Goal: Task Accomplishment & Management: Complete application form

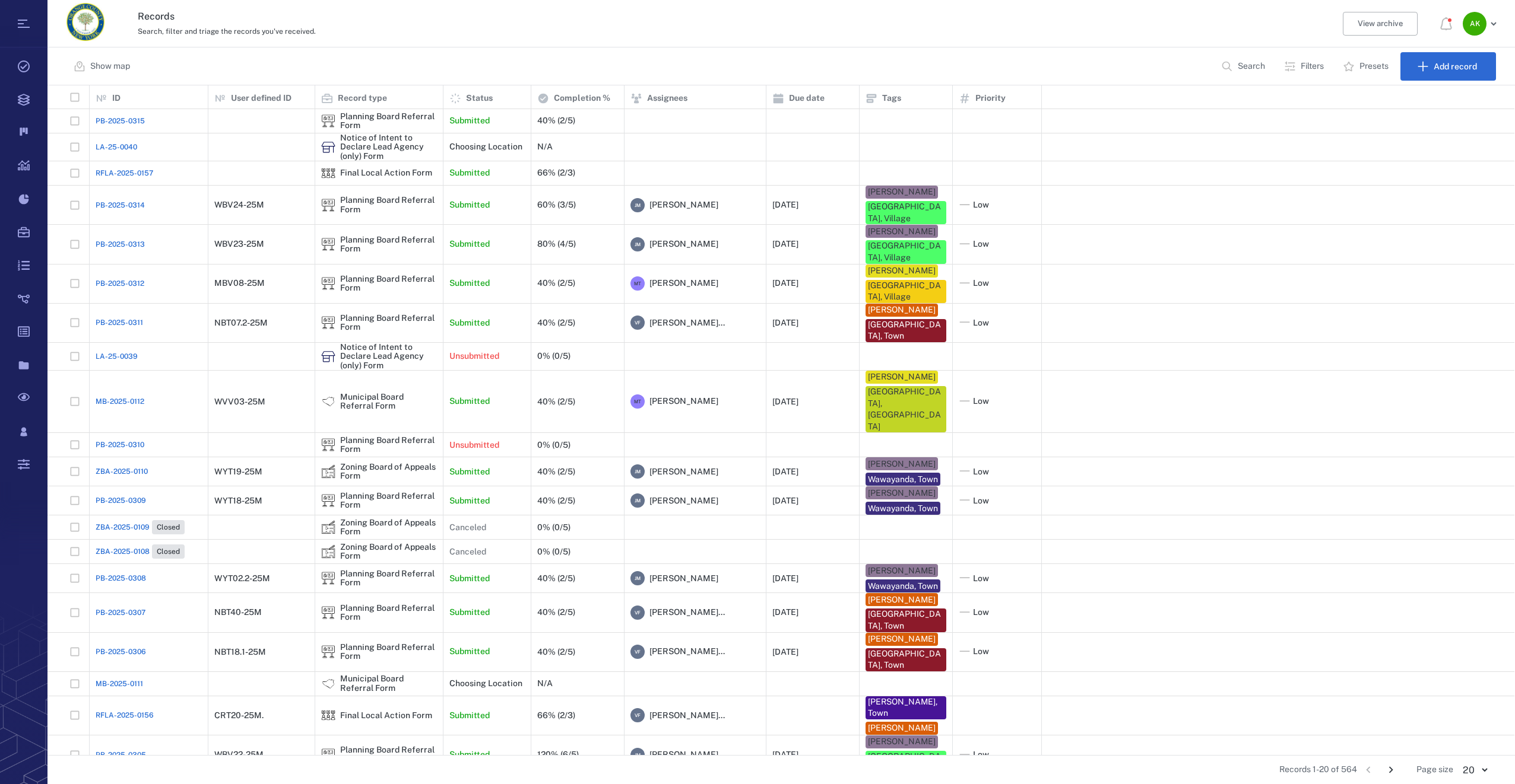
click at [136, 169] on span "RFLA-2025-0157" at bounding box center [124, 173] width 58 height 11
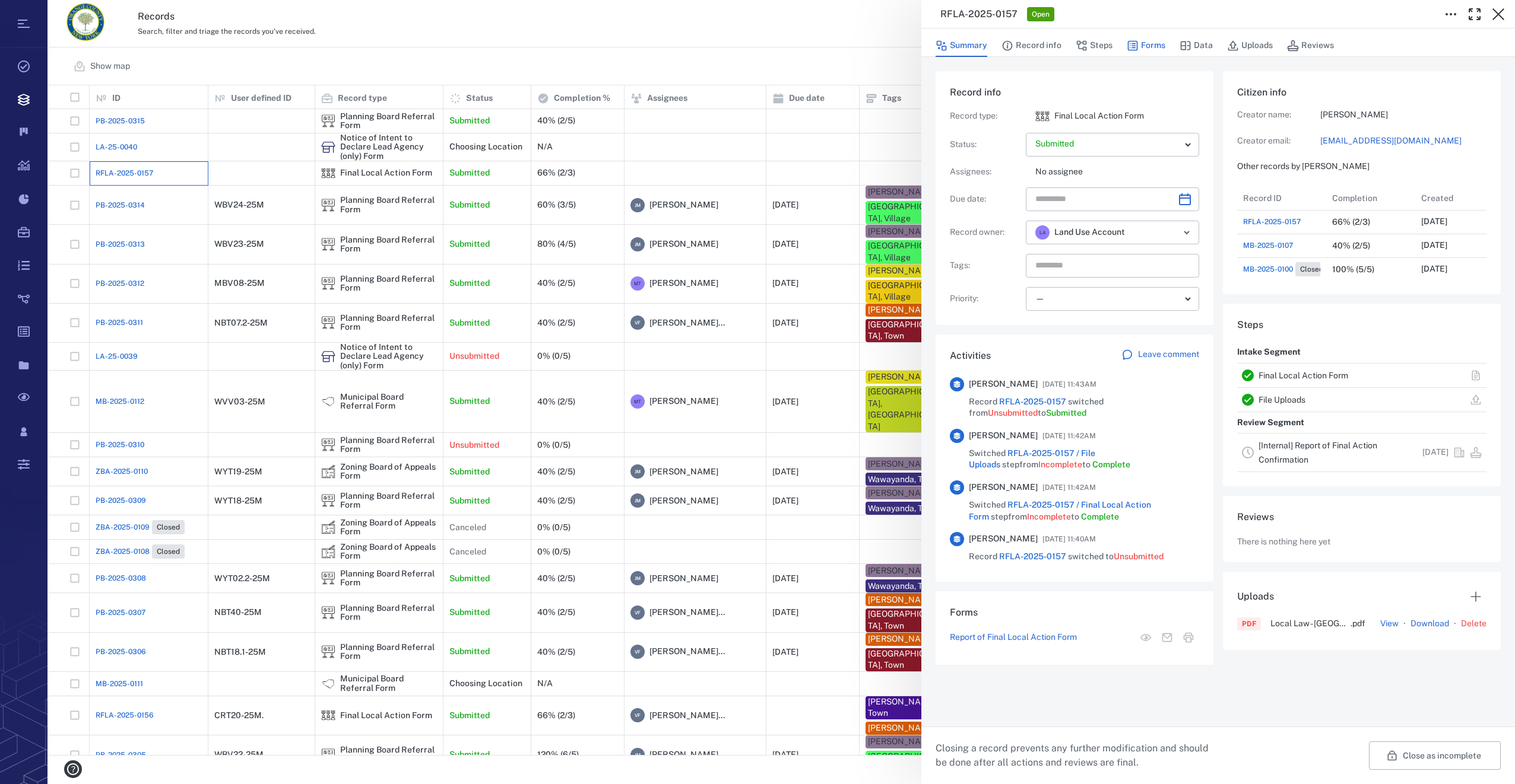
scroll to position [9, 9]
click at [1146, 41] on button "Forms" at bounding box center [1146, 45] width 39 height 23
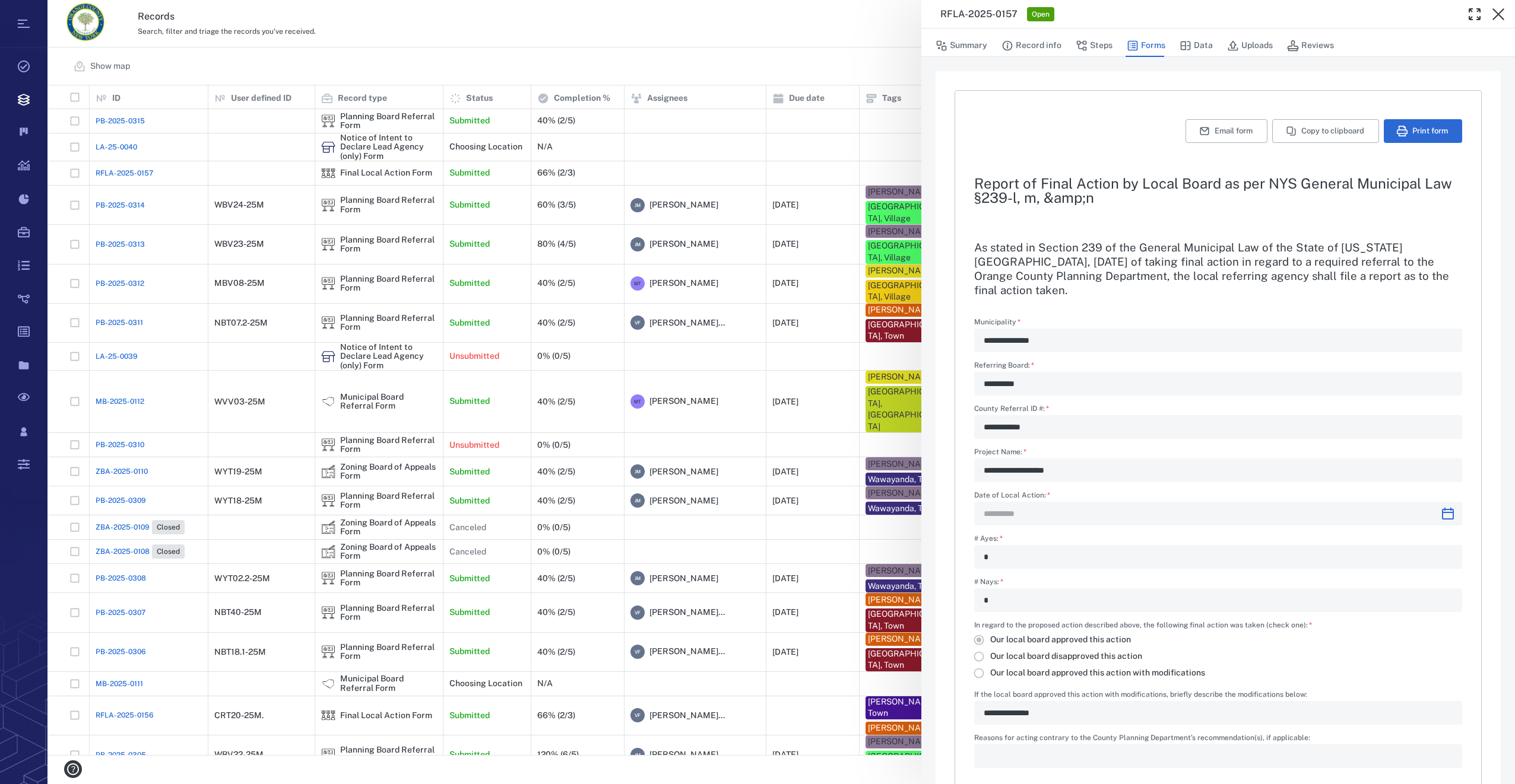
type input "**********"
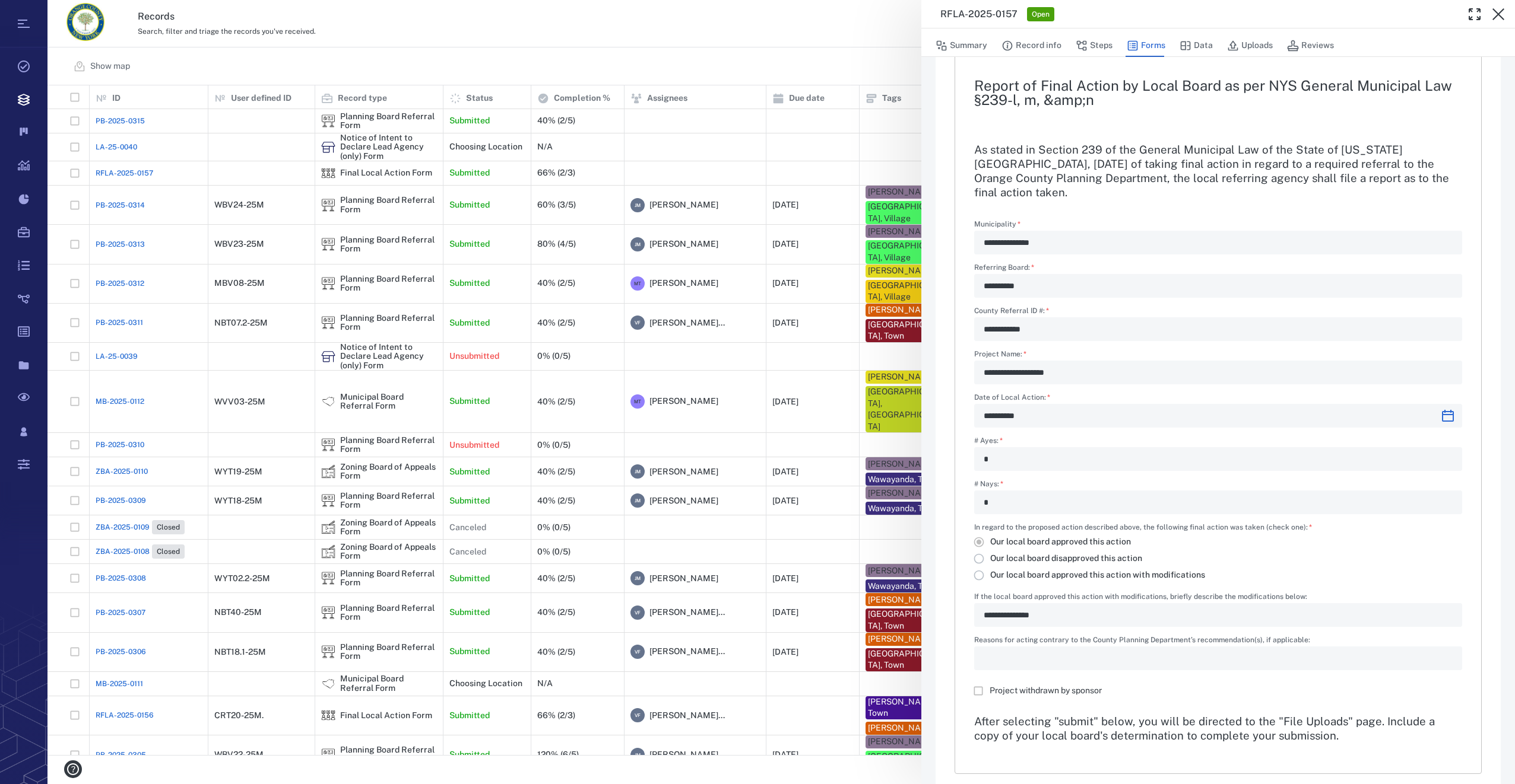
scroll to position [61, 0]
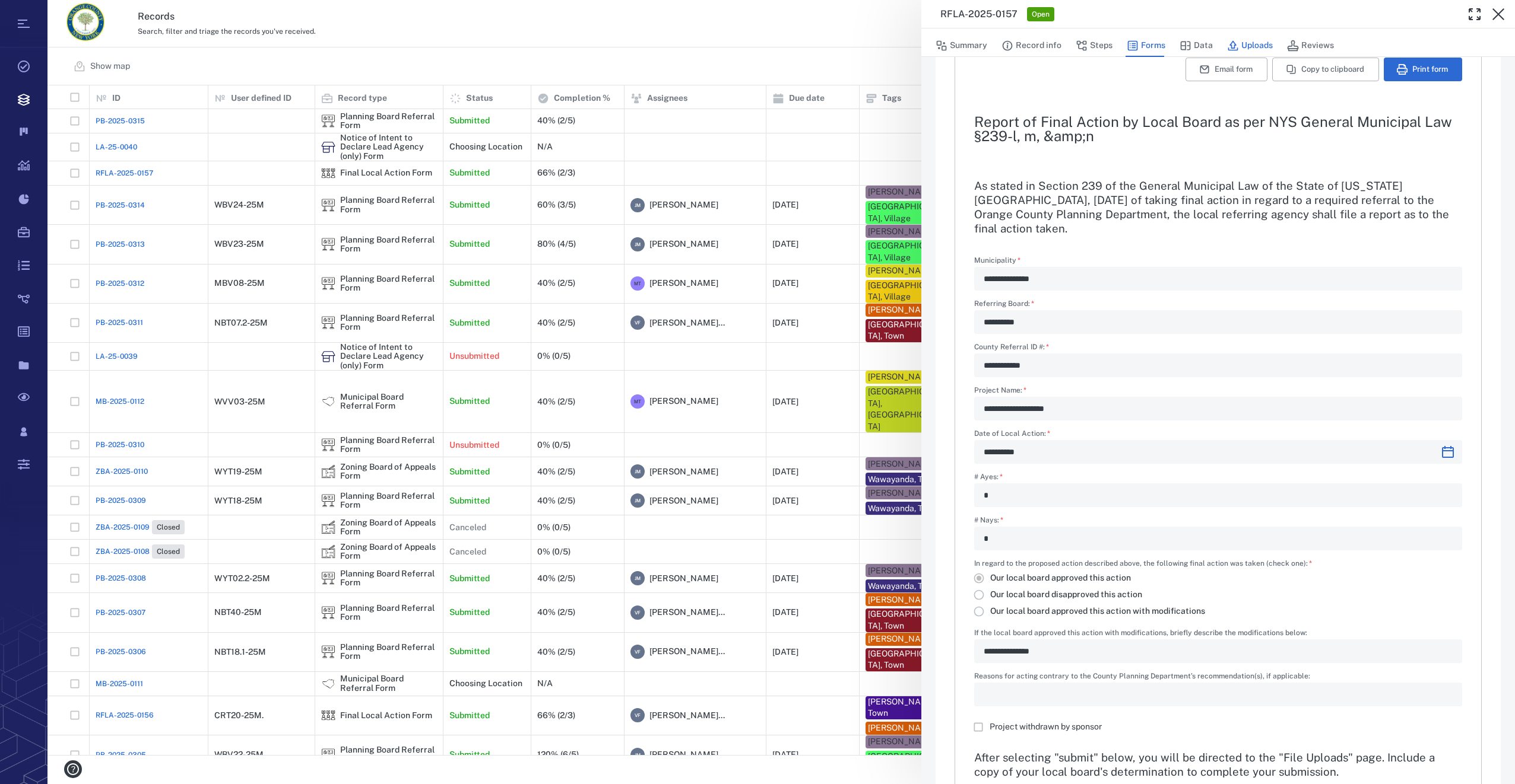
click at [1263, 44] on button "Uploads" at bounding box center [1249, 45] width 46 height 23
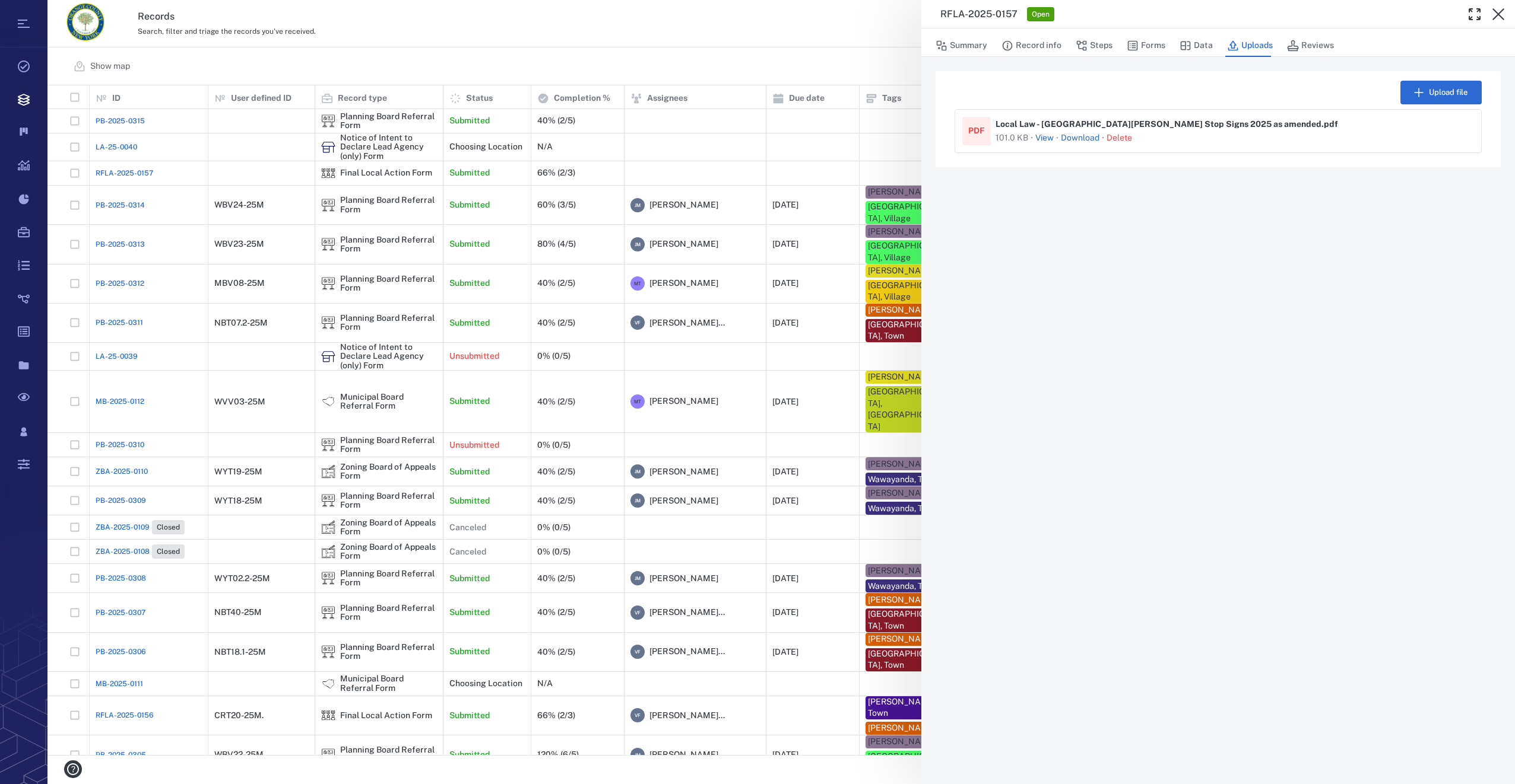
click at [1048, 139] on button "View" at bounding box center [1045, 138] width 19 height 12
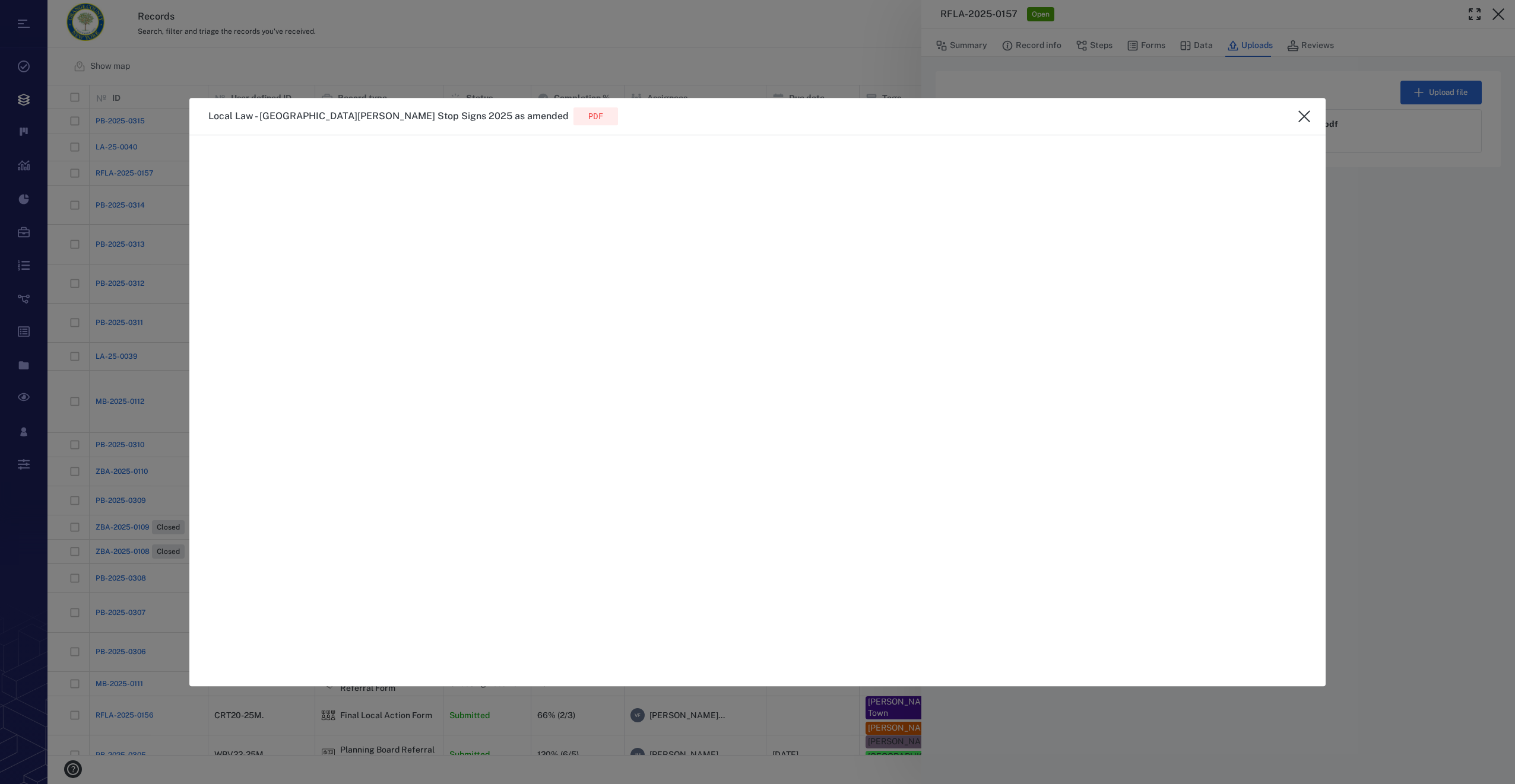
click at [1300, 114] on icon "close" at bounding box center [1304, 116] width 14 height 14
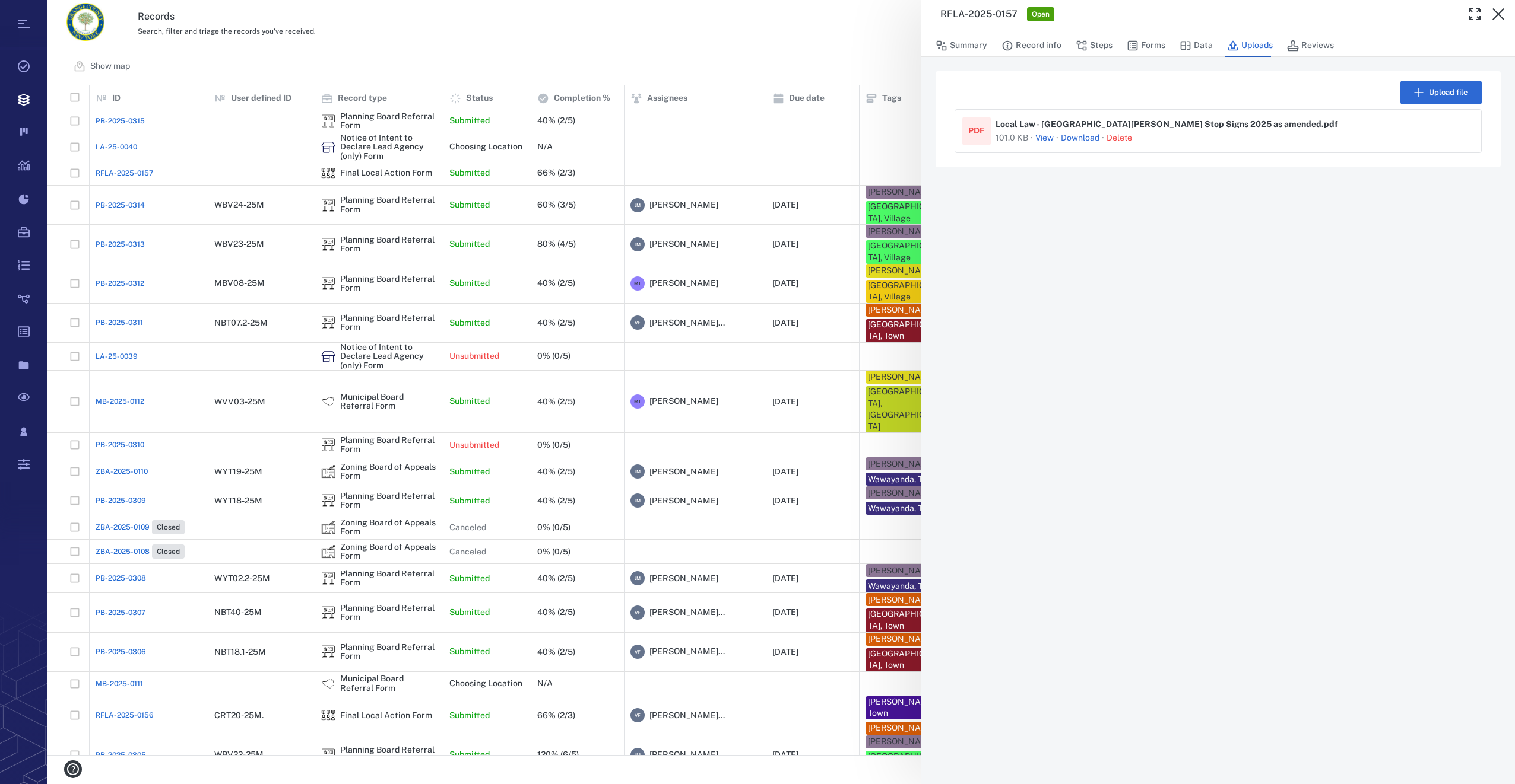
click at [1078, 137] on link "Download" at bounding box center [1080, 138] width 39 height 12
click at [646, 2] on div "RFLA-2025-0157 Open Summary Record info Steps Forms Data Uploads Reviews Upload…" at bounding box center [780, 392] width 1467 height 784
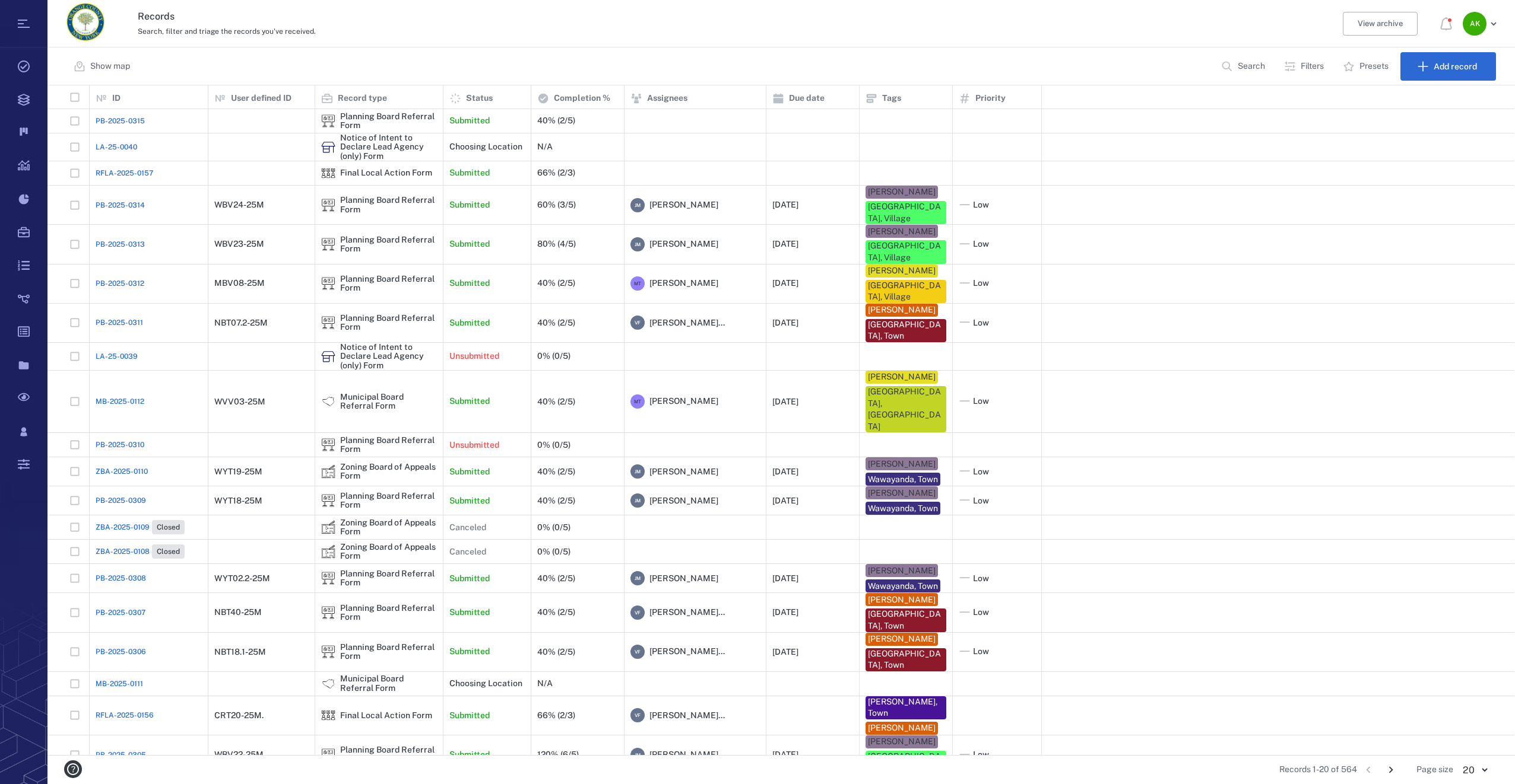
scroll to position [661, 1457]
click at [141, 117] on span "PB-2025-0315" at bounding box center [120, 121] width 49 height 11
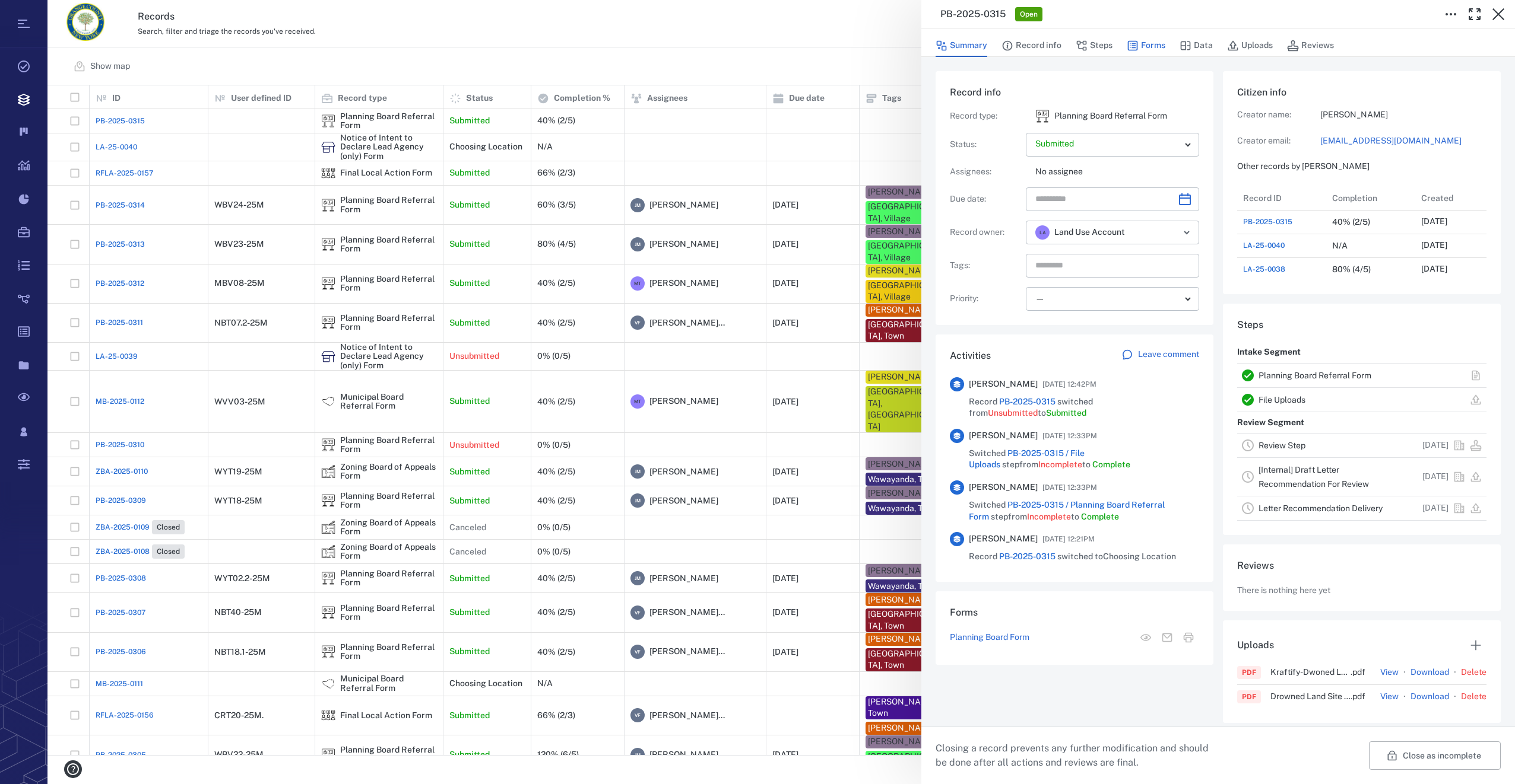
scroll to position [795, 227]
click at [1156, 41] on button "Forms" at bounding box center [1146, 45] width 39 height 23
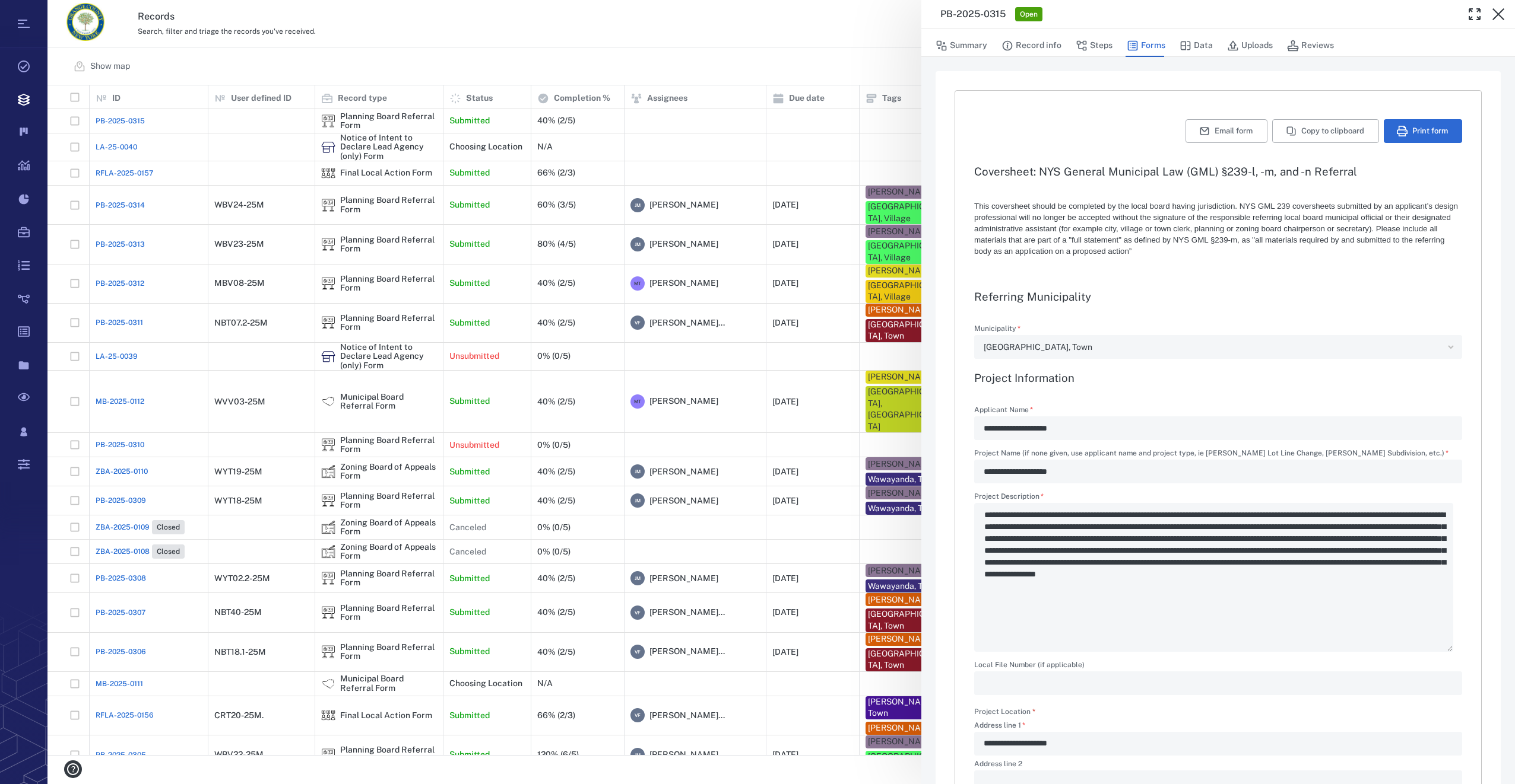
click at [1068, 346] on div "[GEOGRAPHIC_DATA], Town" at bounding box center [1213, 347] width 459 height 14
click at [962, 44] on button "Summary" at bounding box center [961, 45] width 51 height 23
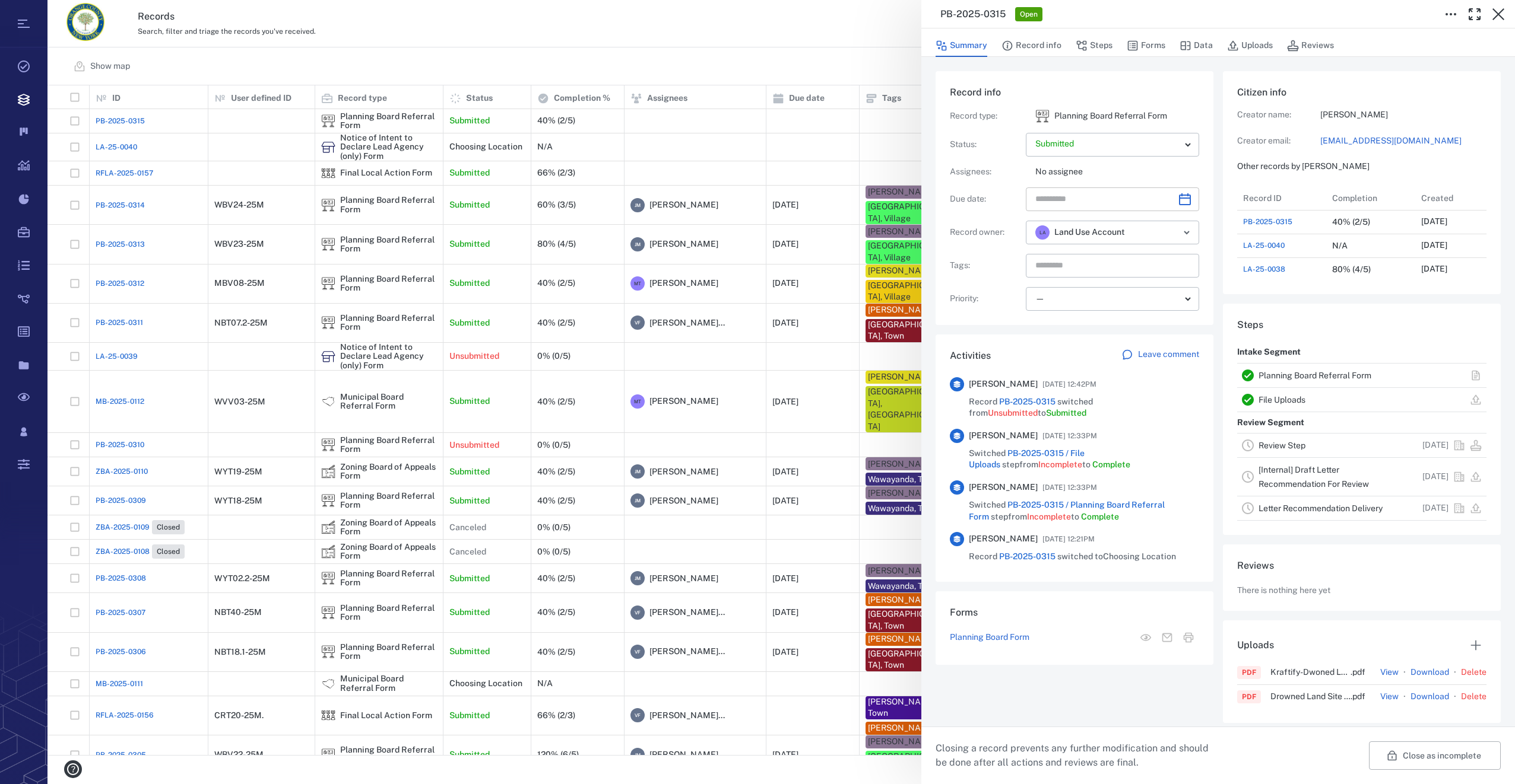
scroll to position [617, 227]
click at [1191, 200] on button "Choose date" at bounding box center [1185, 199] width 24 height 24
click at [1014, 309] on div "Record type : Planning Board Referral Form Status : Submitted ********* ​ Assig…" at bounding box center [1074, 210] width 250 height 202
click at [1186, 204] on icon "Choose date" at bounding box center [1185, 199] width 14 height 14
click at [1196, 233] on icon "Next month" at bounding box center [1197, 230] width 4 height 7
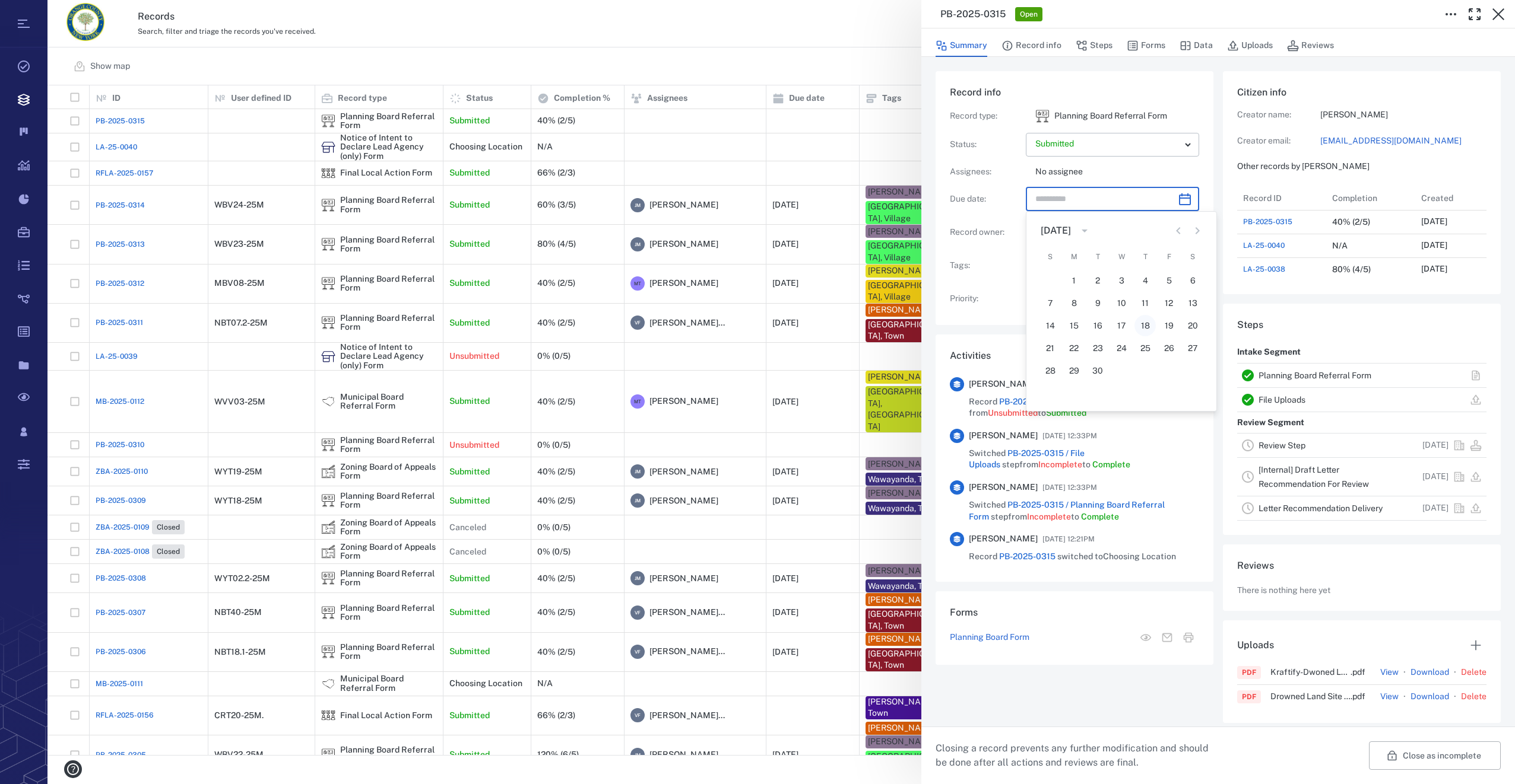
click at [1146, 327] on button "18" at bounding box center [1144, 325] width 21 height 21
type input "**********"
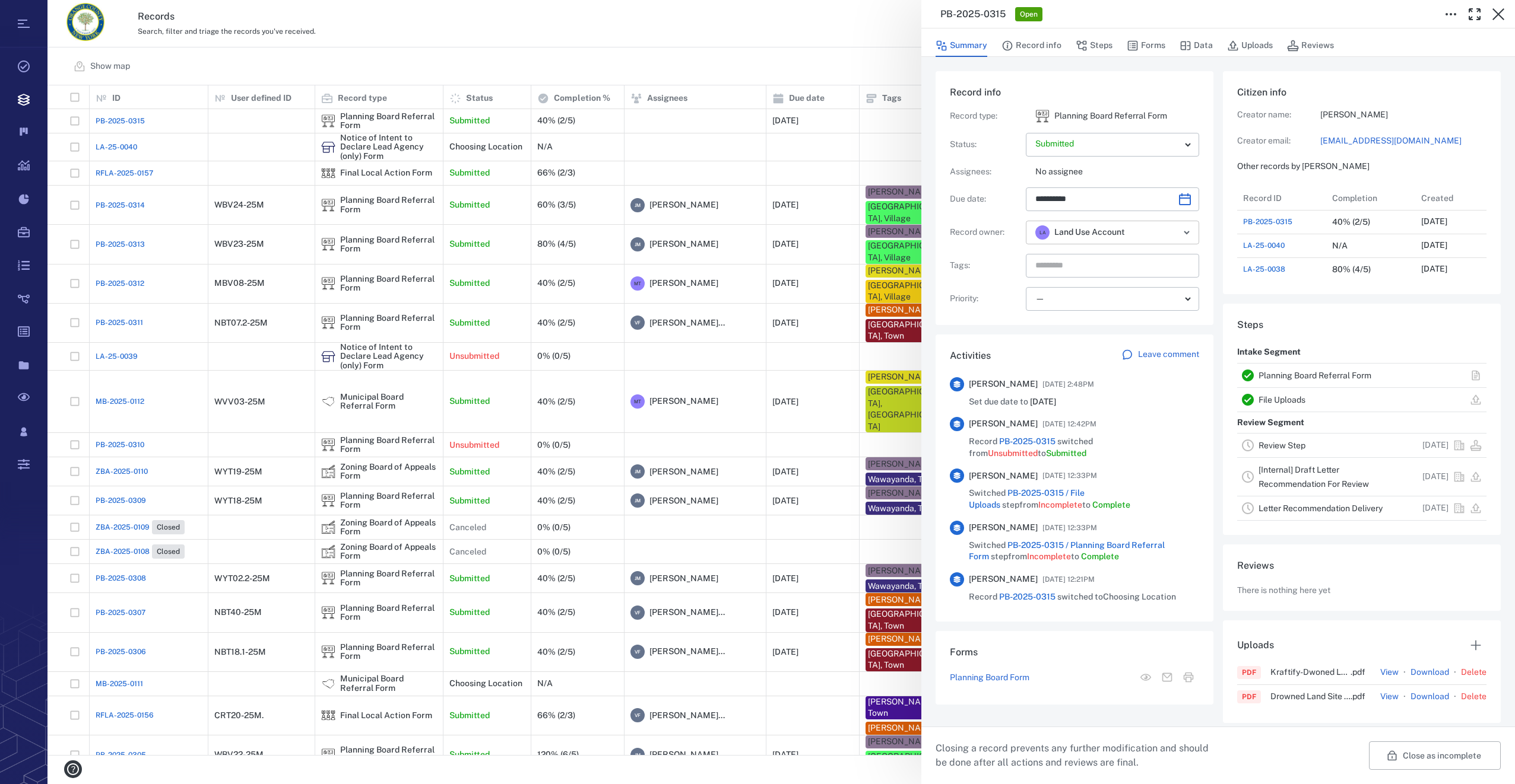
click at [1188, 235] on icon "Open" at bounding box center [1186, 232] width 14 height 14
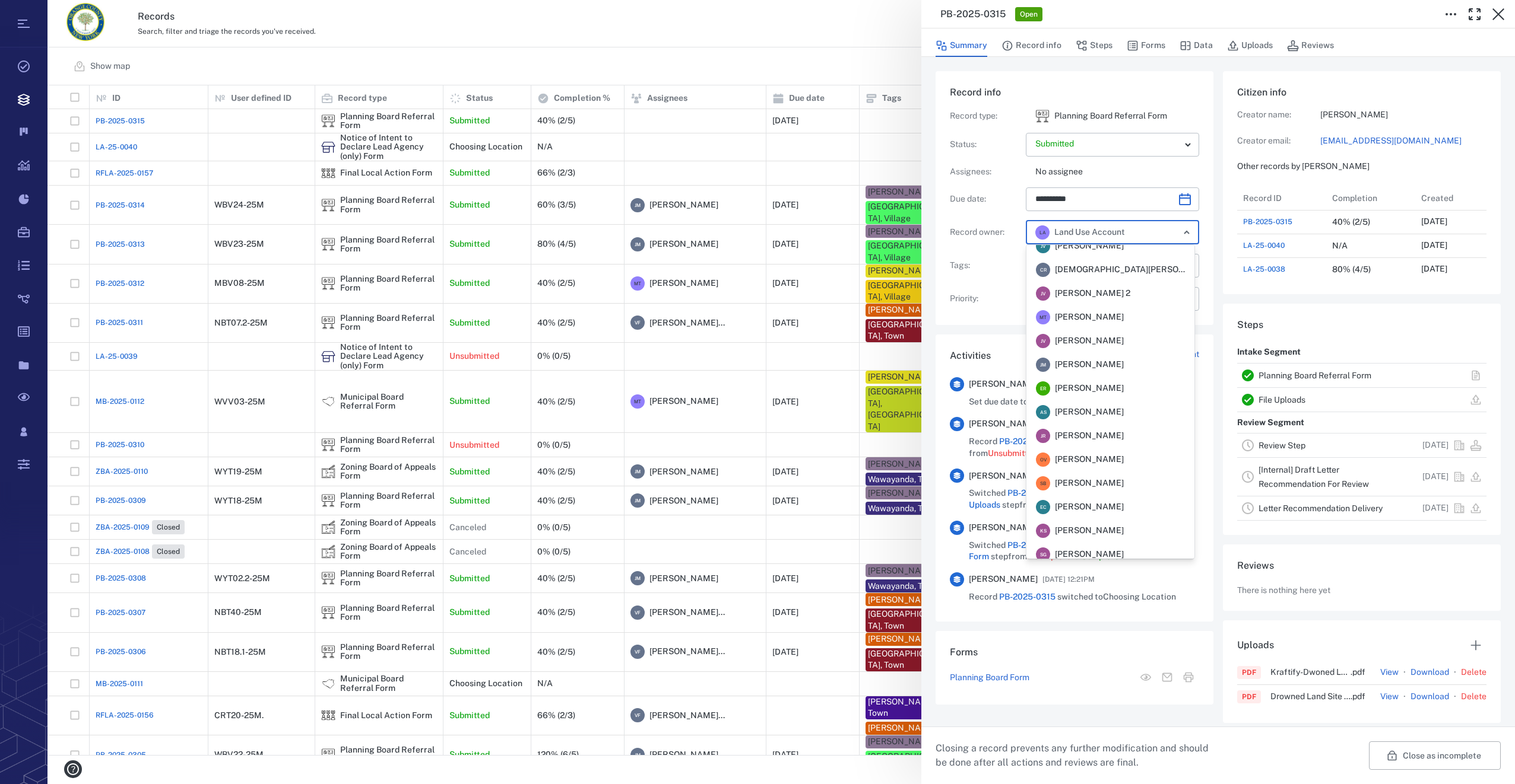
scroll to position [0, 0]
click at [1111, 325] on span "[PERSON_NAME]" at bounding box center [1089, 328] width 69 height 12
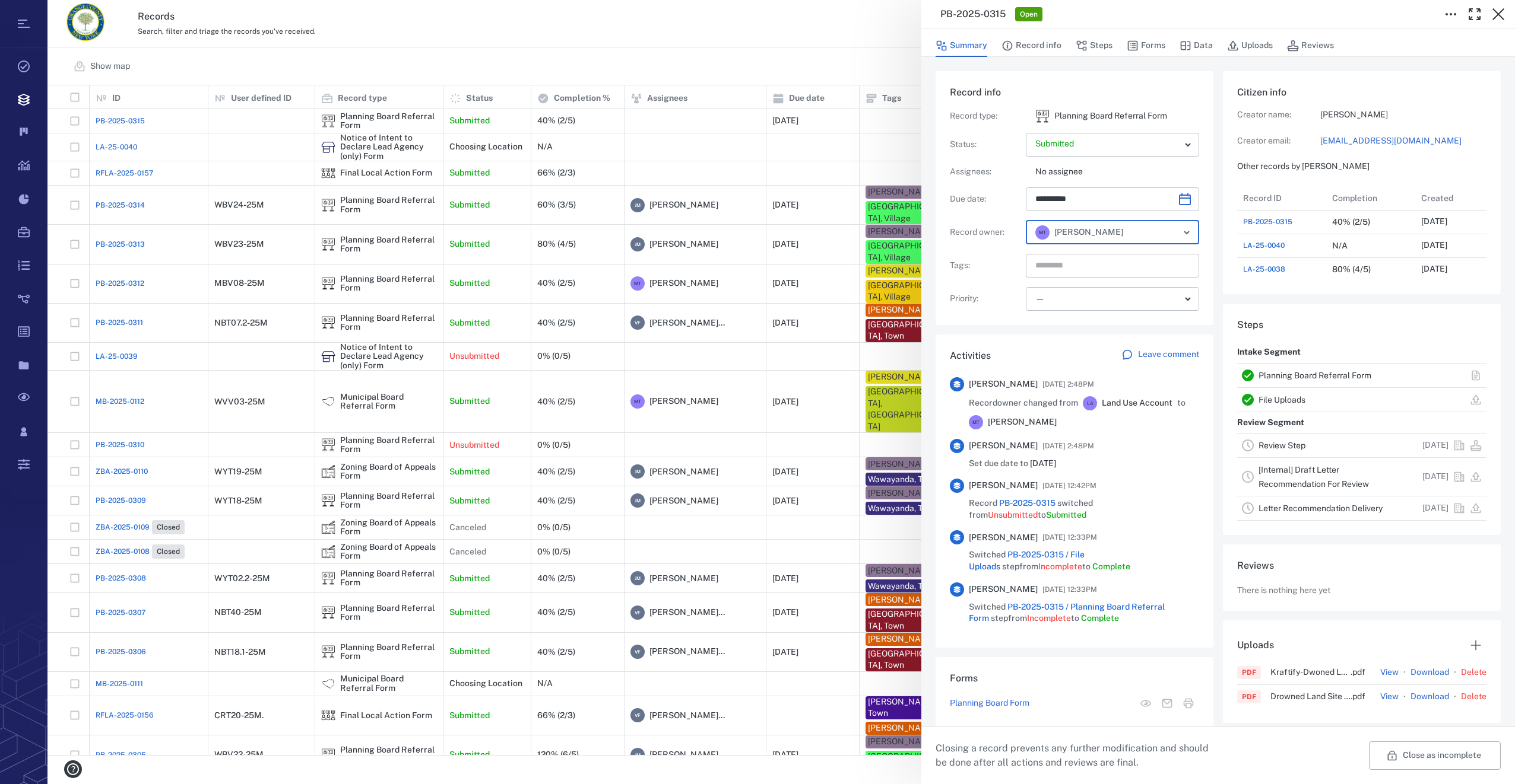
click at [1070, 268] on input "text" at bounding box center [1098, 265] width 129 height 16
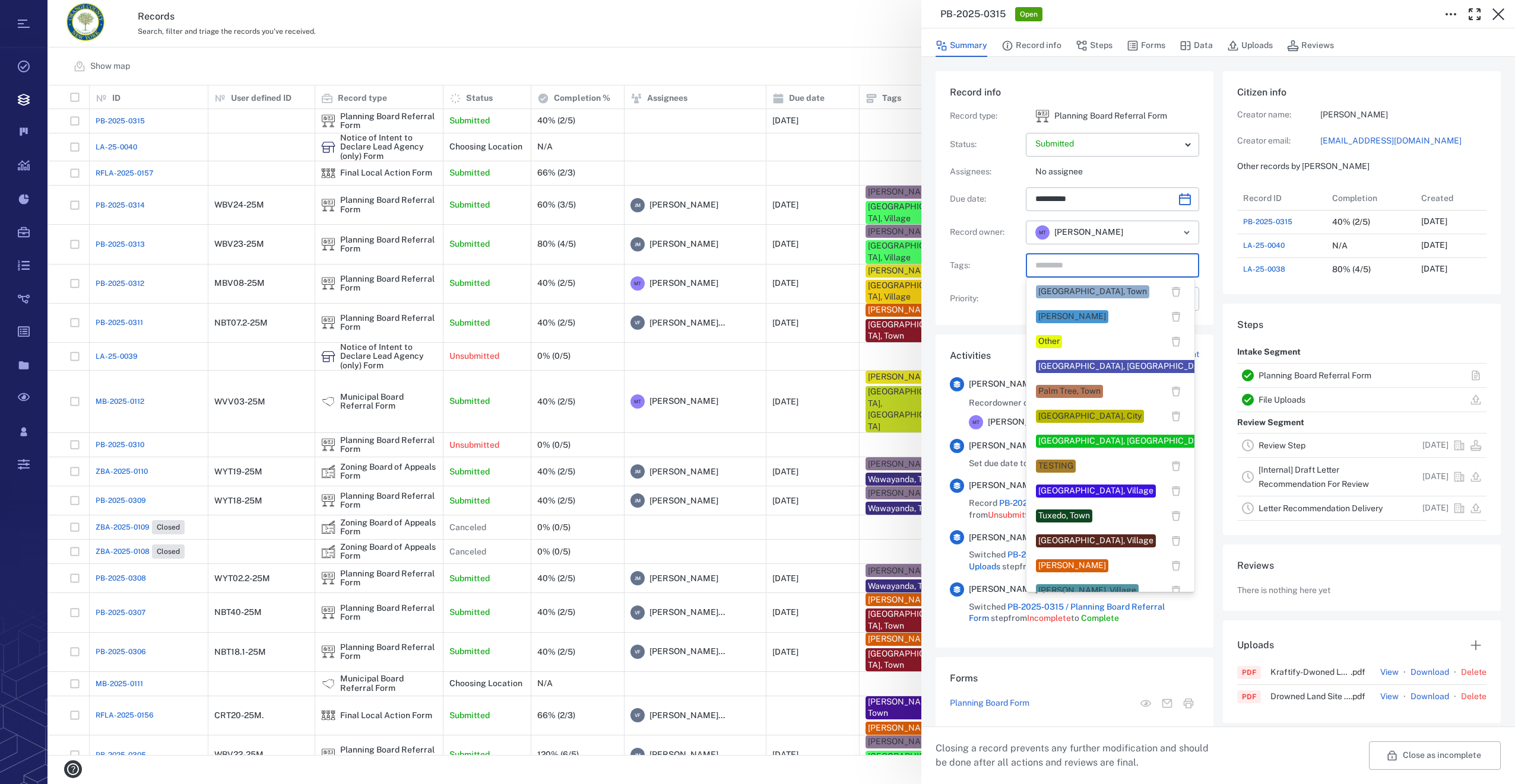
scroll to position [957, 0]
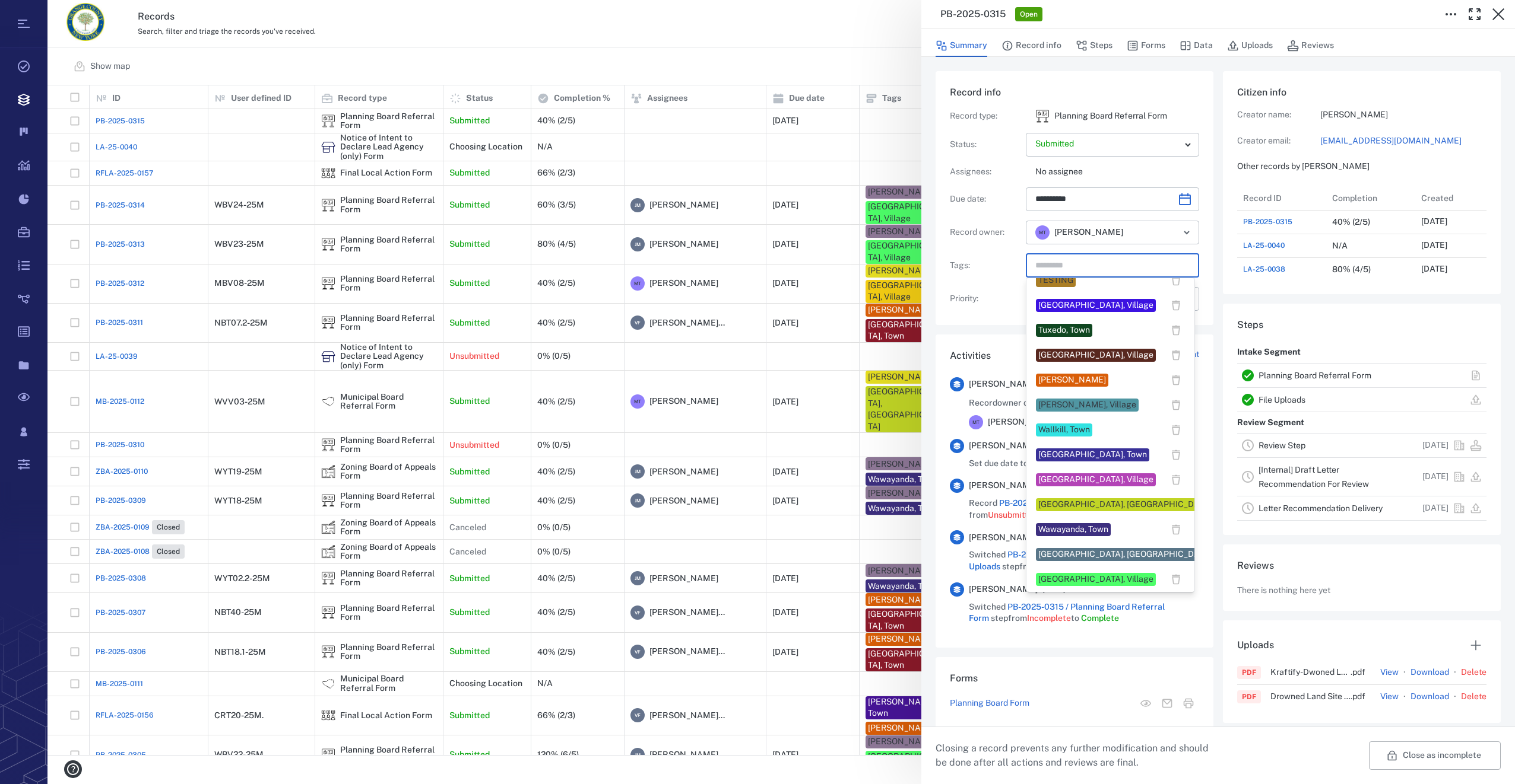
click at [1062, 458] on div "[GEOGRAPHIC_DATA], Town" at bounding box center [1092, 455] width 109 height 12
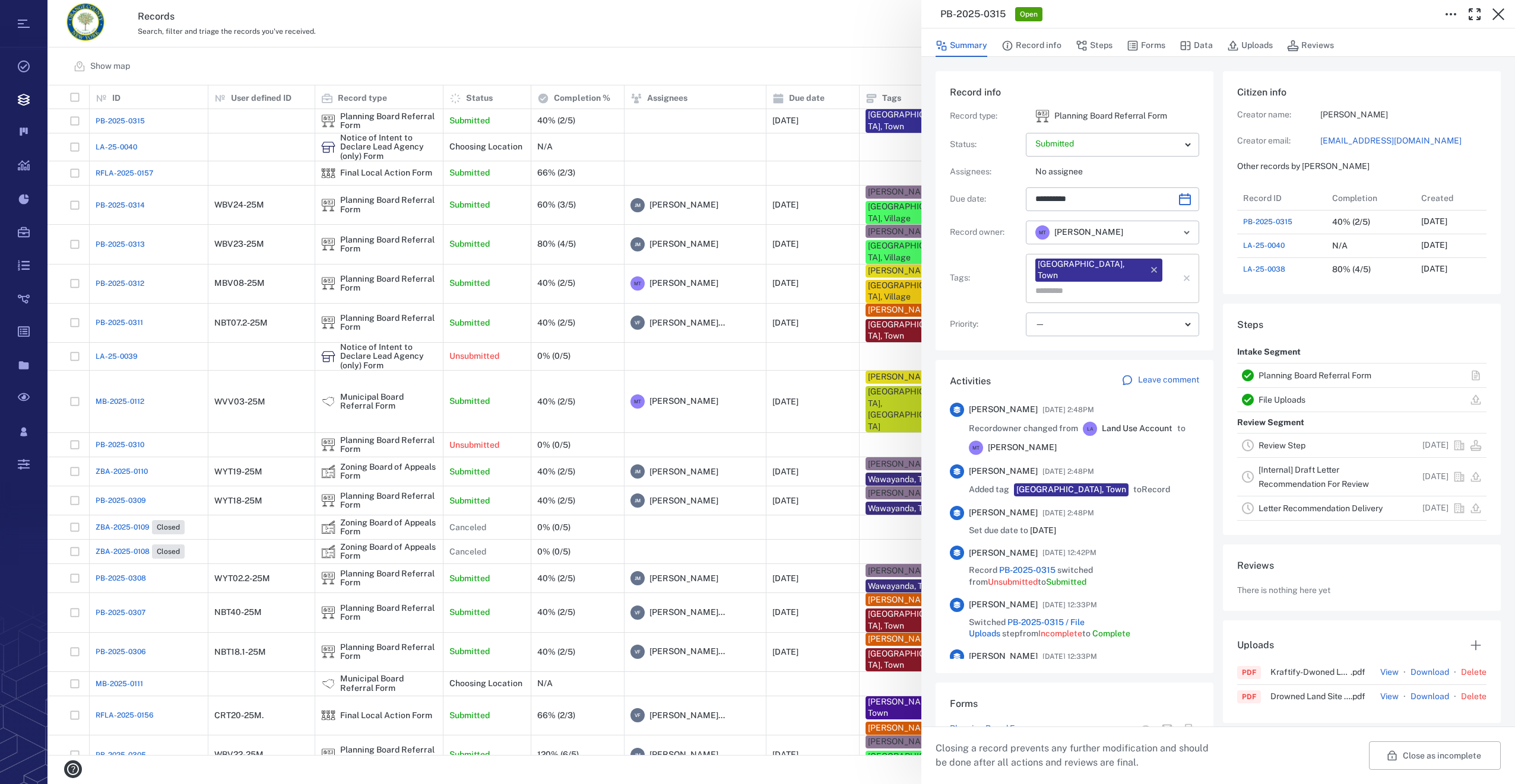
click at [1142, 283] on input "text" at bounding box center [1098, 291] width 129 height 16
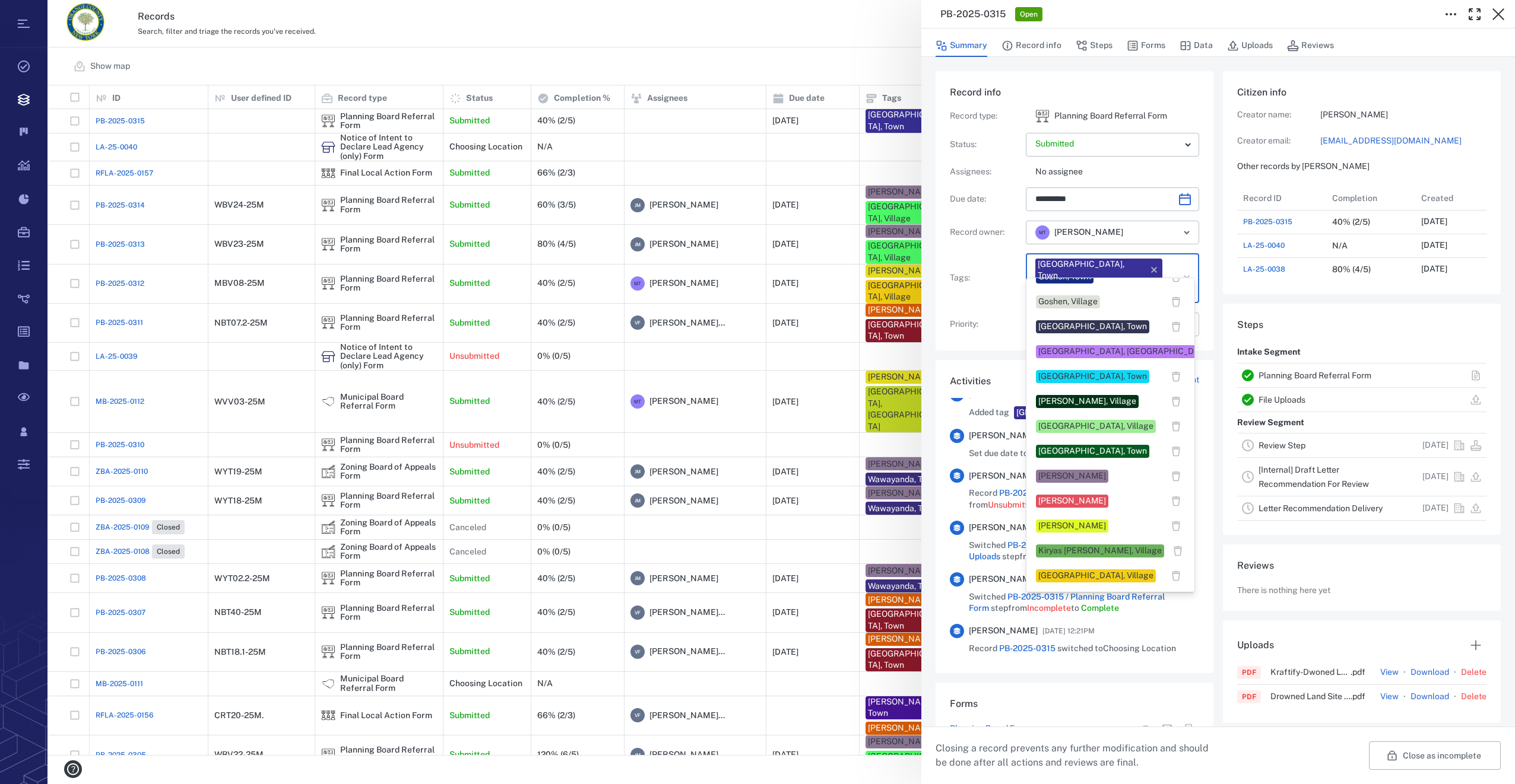
scroll to position [237, 0]
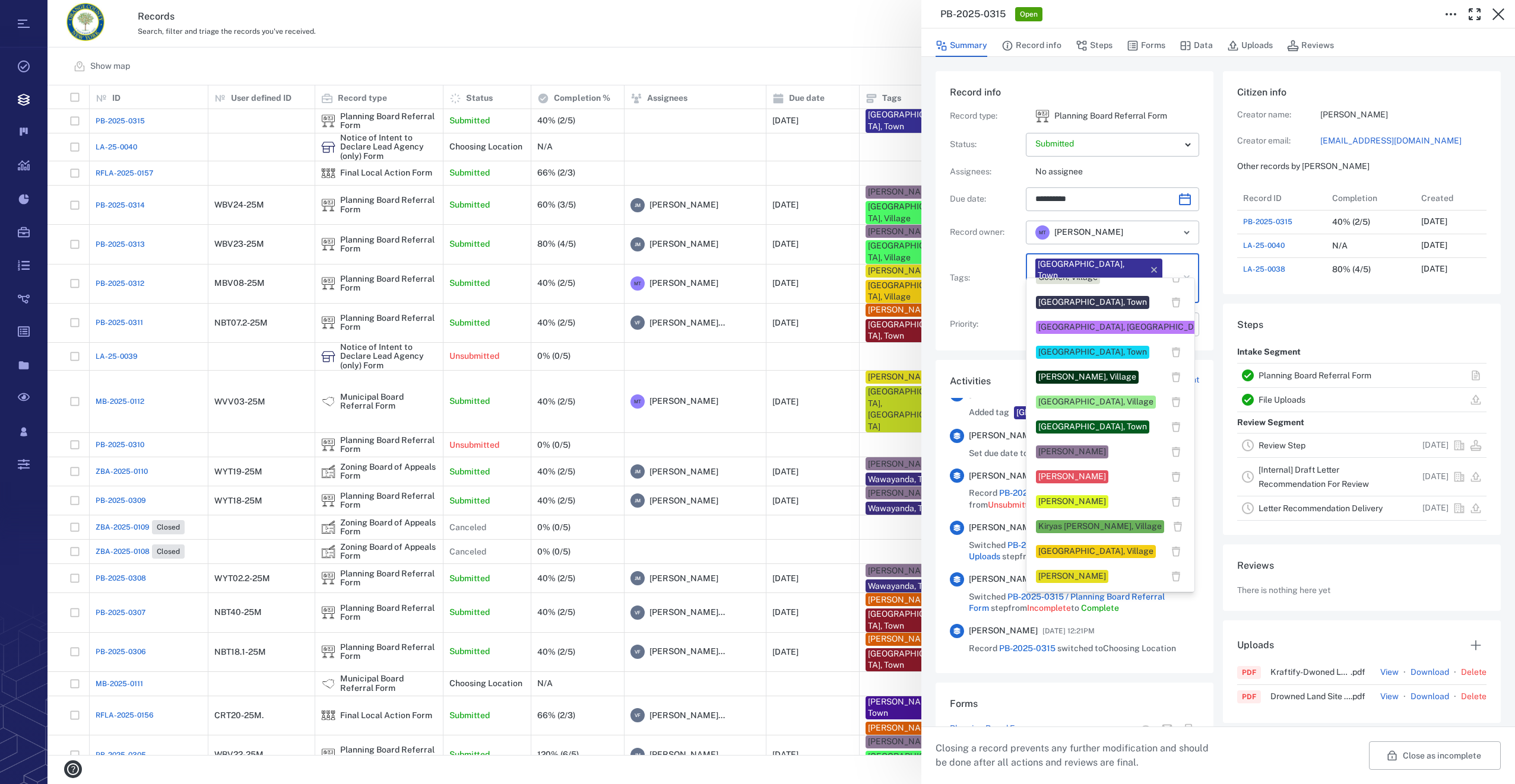
click at [1056, 573] on div "[PERSON_NAME]" at bounding box center [1071, 577] width 68 height 12
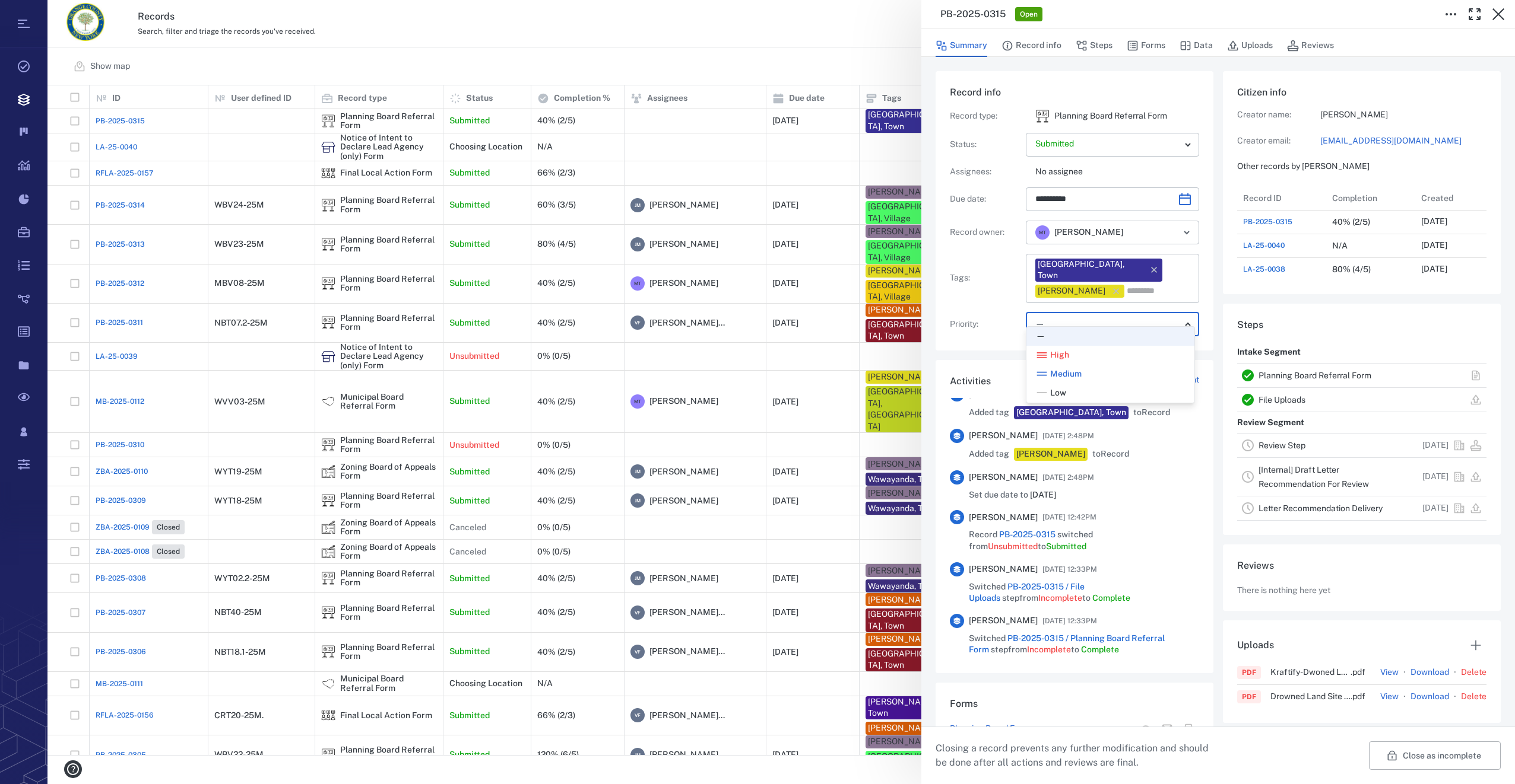
click at [1066, 310] on body "Tasks Records Boards Dashboard Reports Record types Guide steps Rules Form buil…" at bounding box center [757, 392] width 1515 height 784
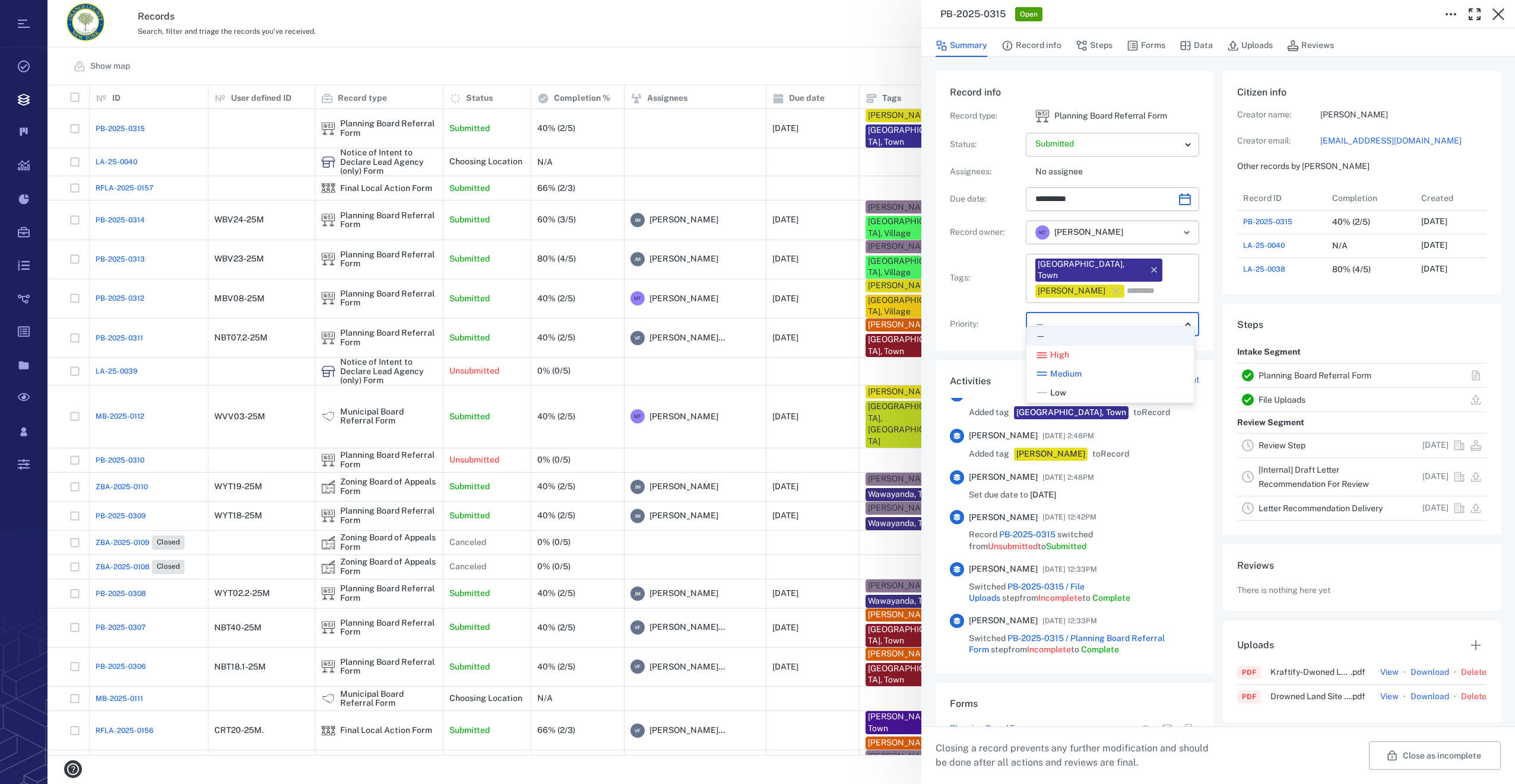
click at [1063, 384] on li "Low" at bounding box center [1110, 393] width 168 height 19
type input "**"
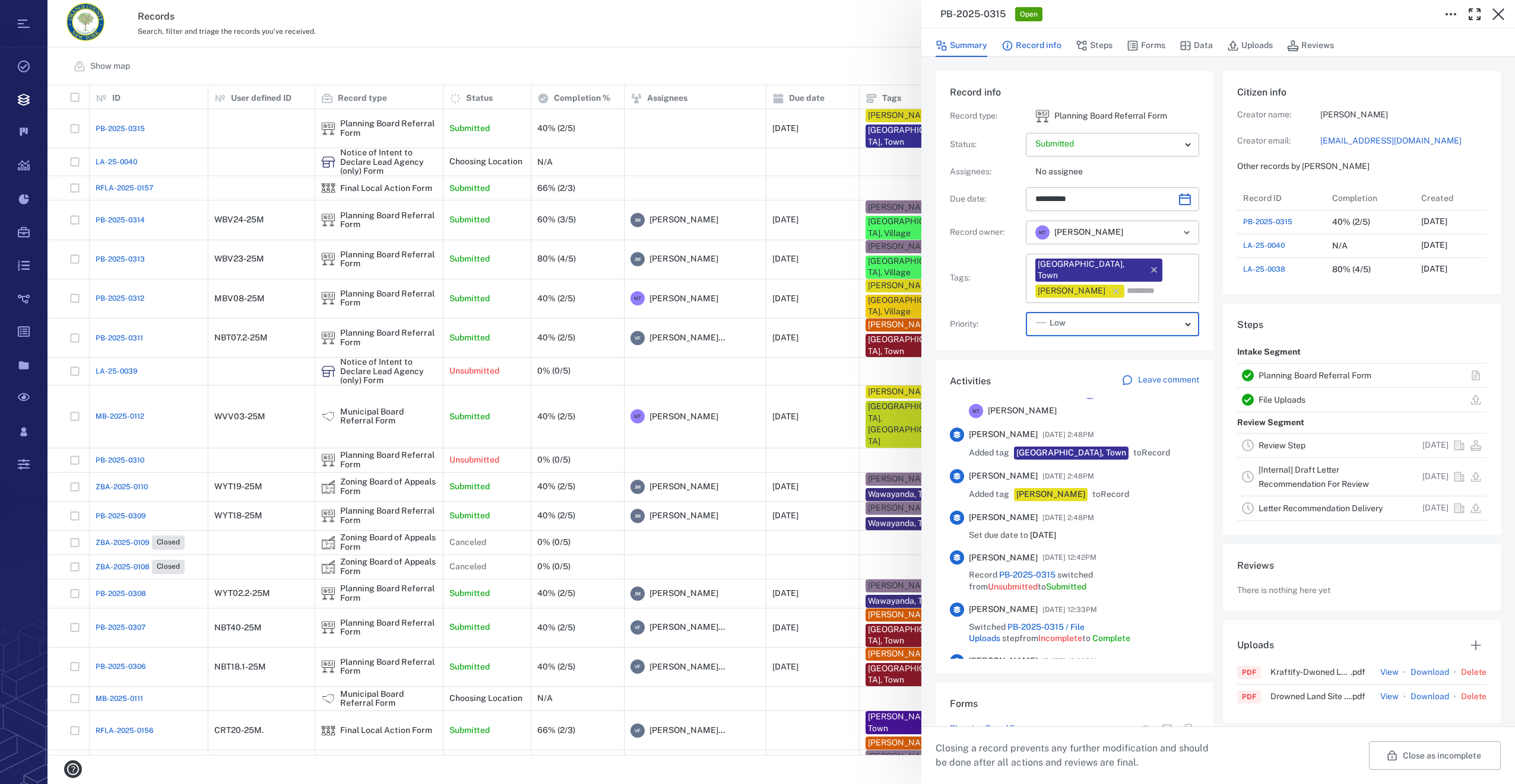
click at [1041, 40] on button "Record info" at bounding box center [1031, 45] width 60 height 23
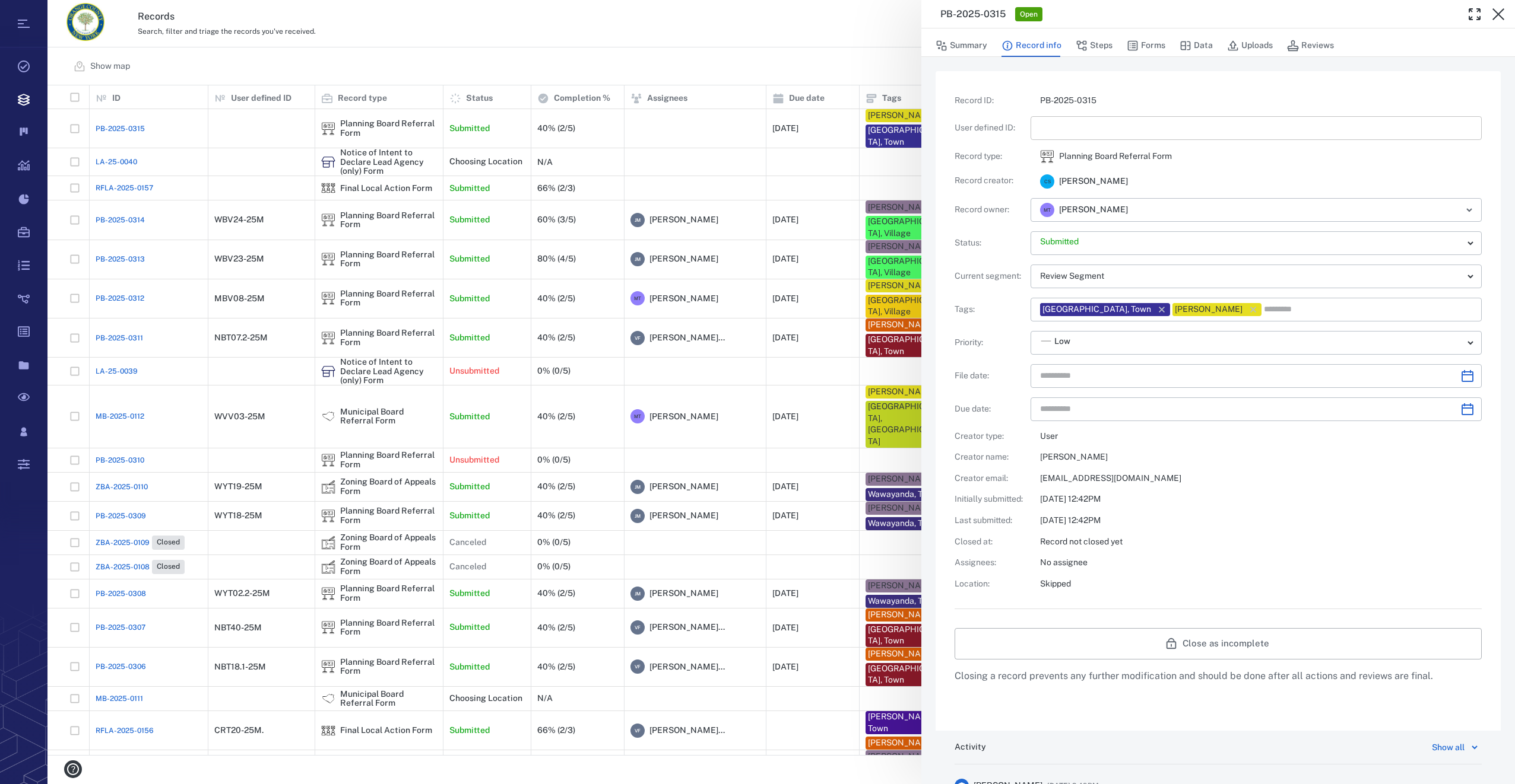
type input "**********"
click at [1062, 138] on input "text" at bounding box center [1256, 128] width 432 height 24
type input "*********"
click at [1460, 369] on icon "Choose date" at bounding box center [1467, 376] width 14 height 14
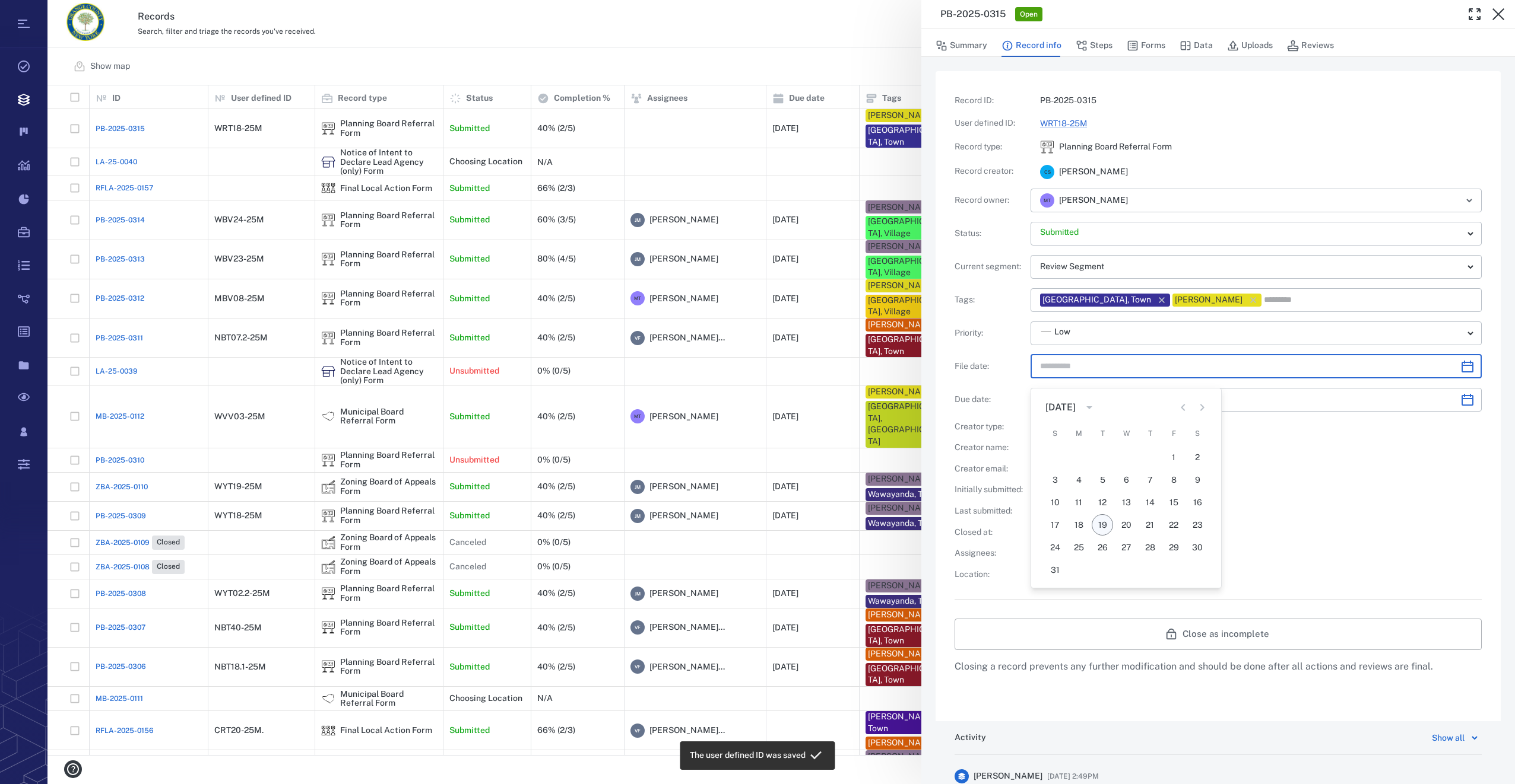
click at [1104, 521] on button "19" at bounding box center [1101, 524] width 21 height 21
type input "**********"
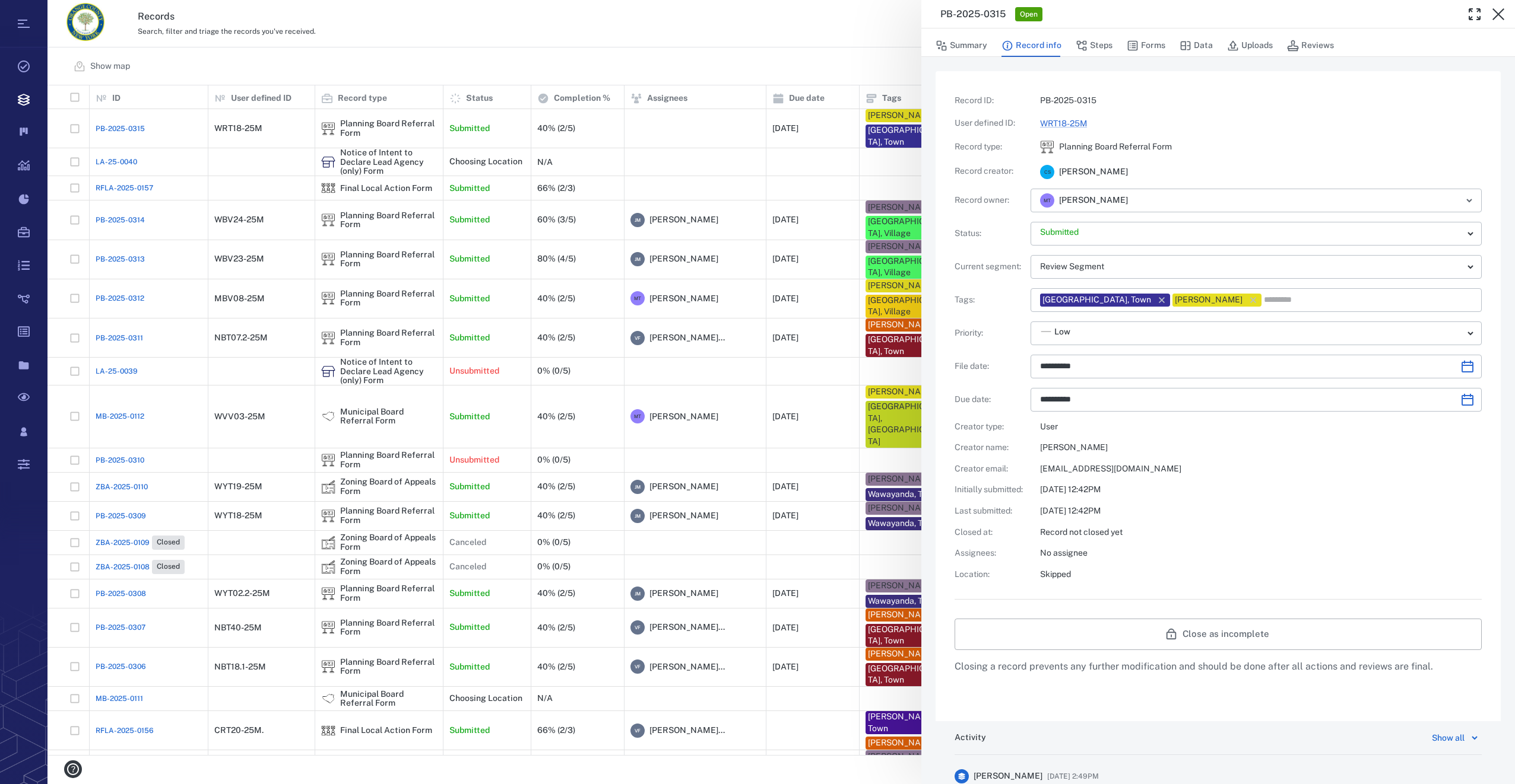
scroll to position [119, 0]
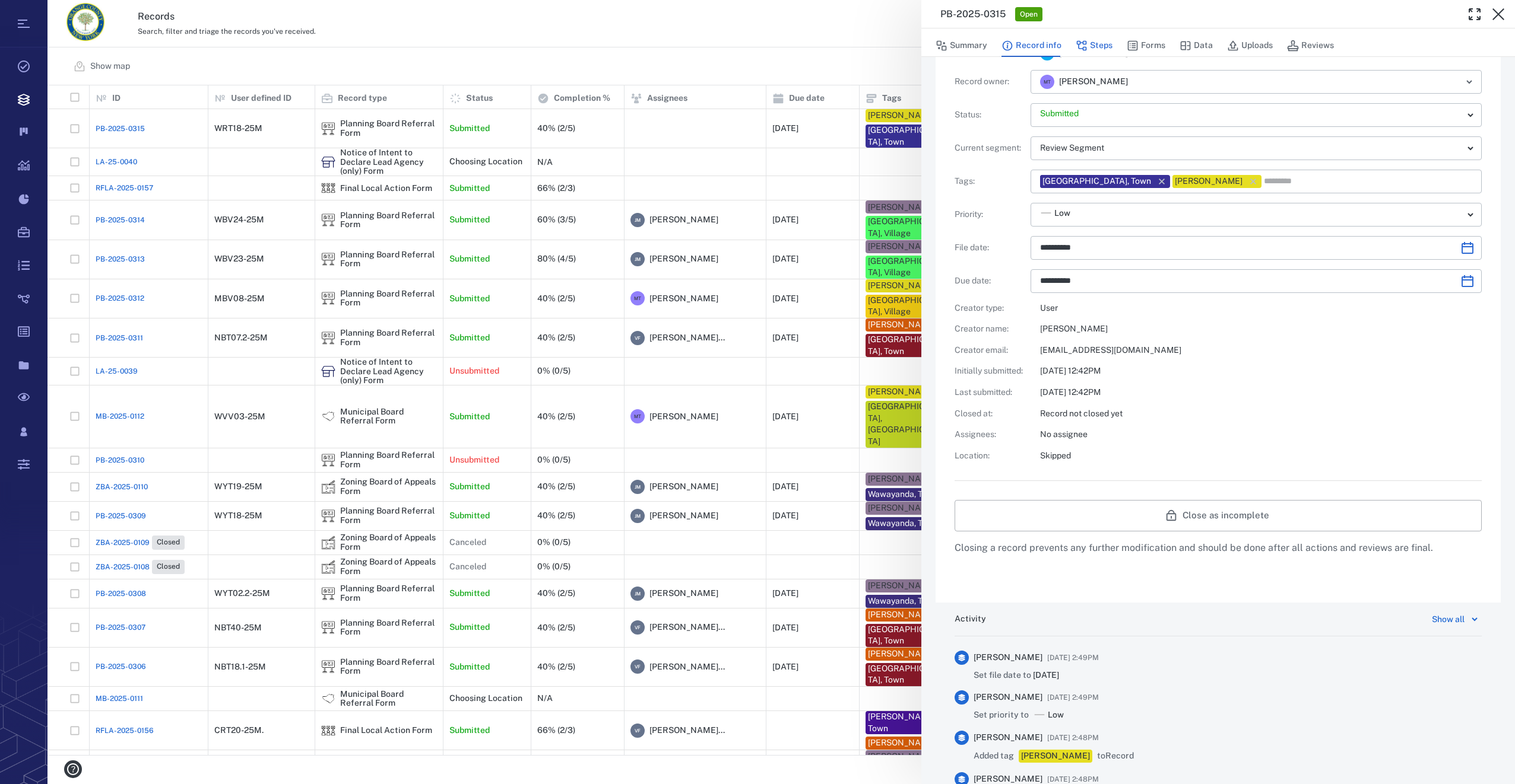
click at [1105, 46] on button "Steps" at bounding box center [1094, 45] width 37 height 23
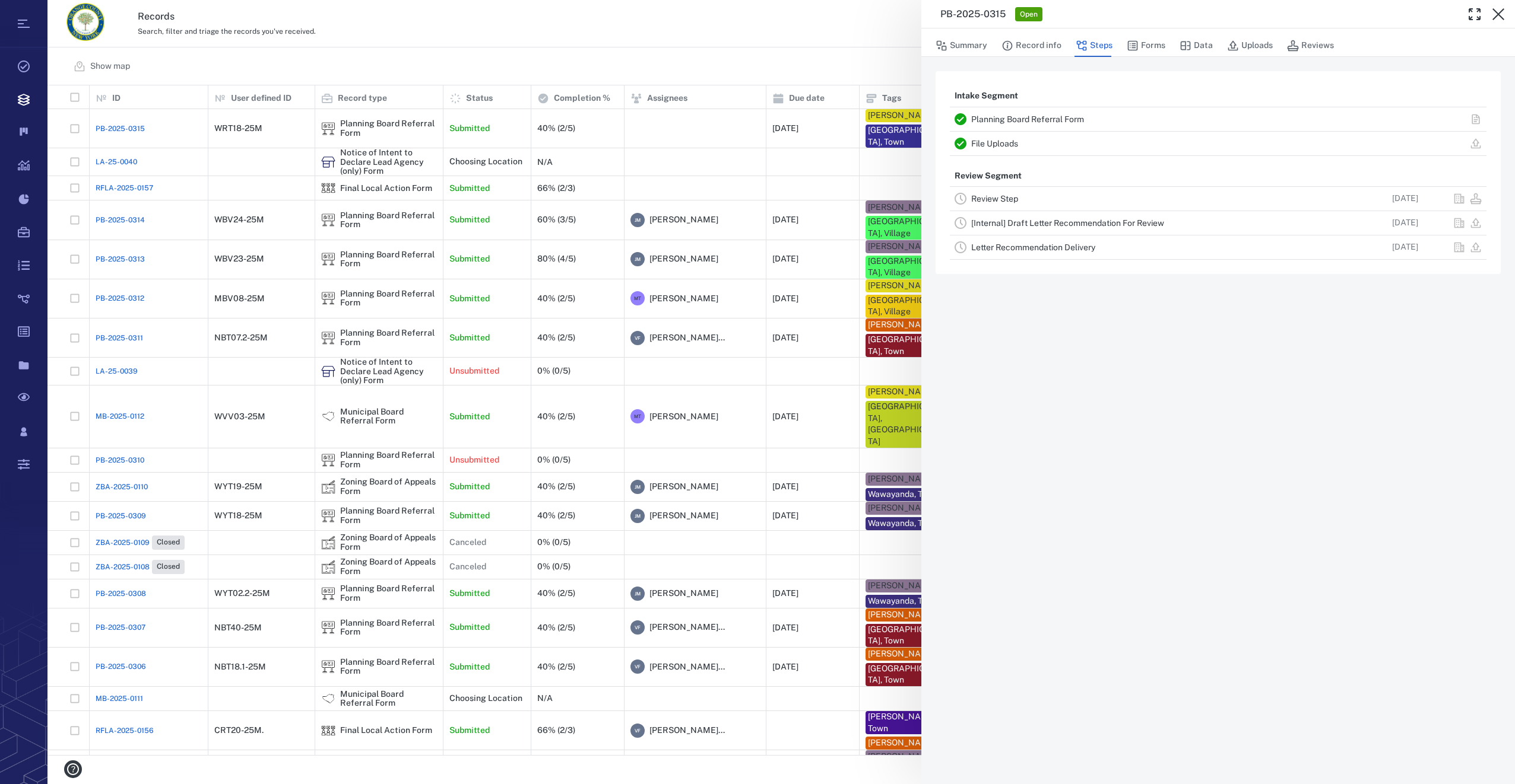
click at [1015, 198] on link "Review Step" at bounding box center [994, 199] width 47 height 9
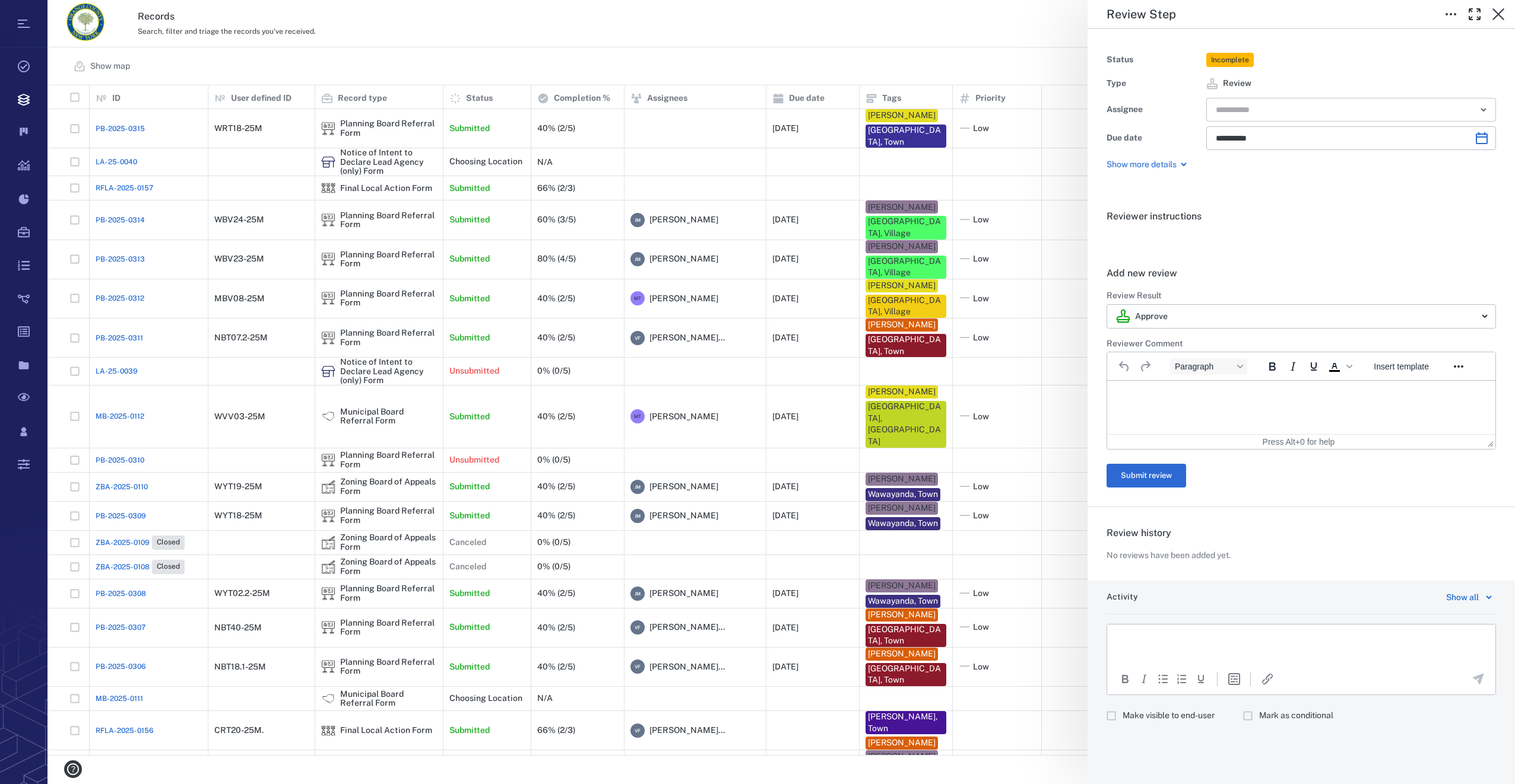
click at [1274, 112] on input "text" at bounding box center [1337, 110] width 246 height 16
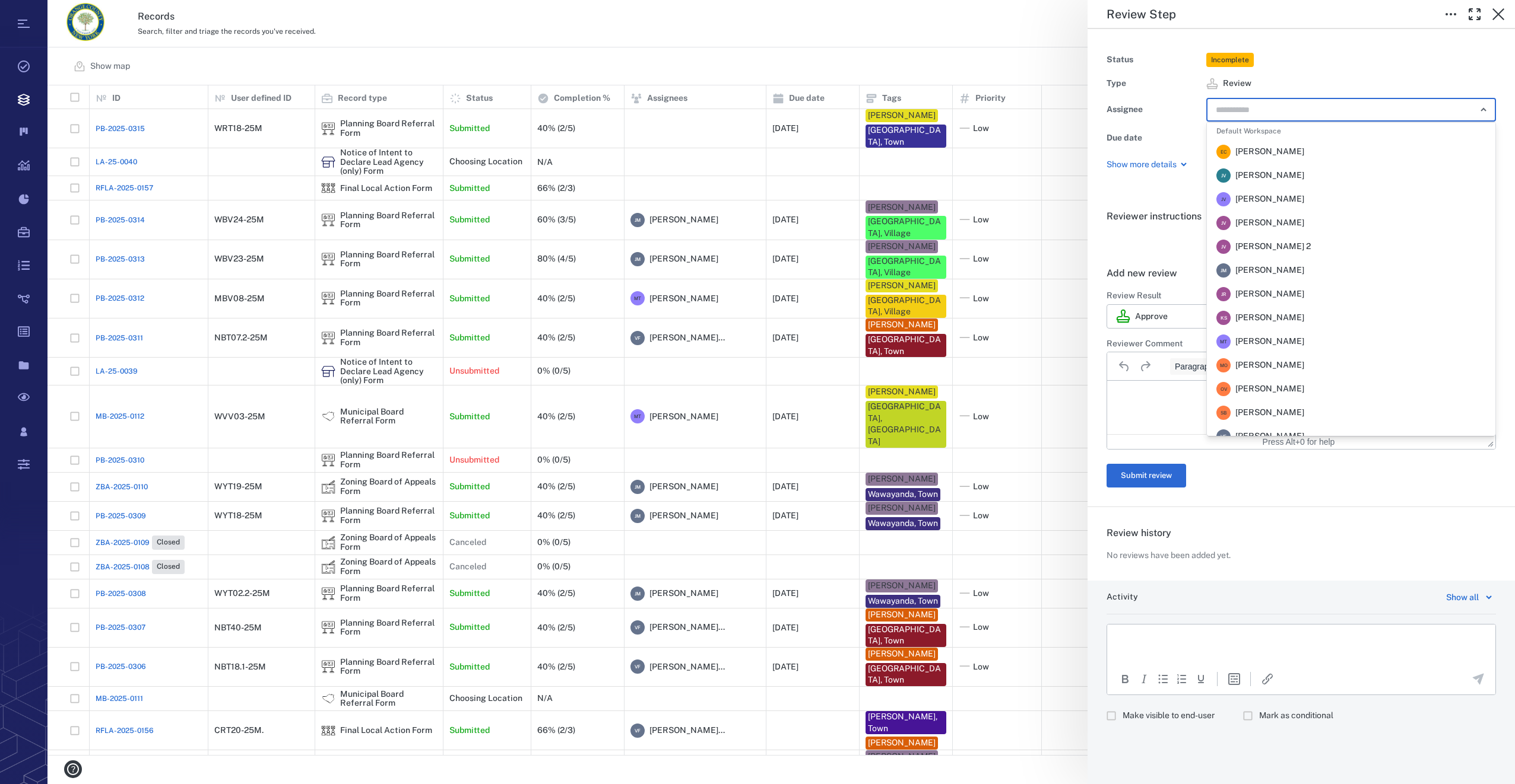
scroll to position [119, 0]
click at [1262, 342] on span "[PERSON_NAME]" at bounding box center [1269, 340] width 69 height 12
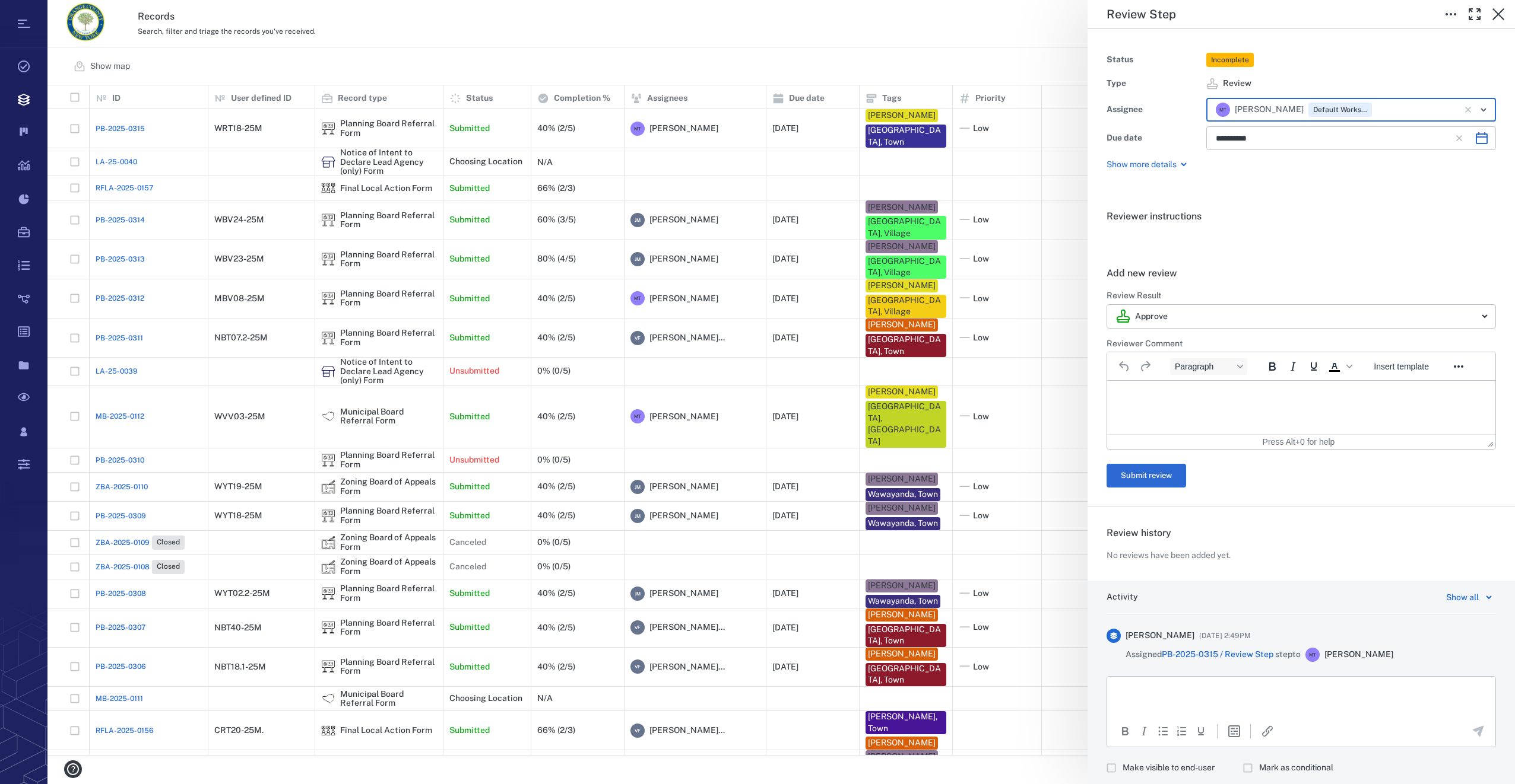
click at [1475, 141] on icon "Choose date, selected date is Oct 1, 2025" at bounding box center [1482, 138] width 14 height 14
click at [1358, 172] on icon "Previous month" at bounding box center [1358, 169] width 4 height 7
click at [1321, 264] on button "18" at bounding box center [1325, 264] width 21 height 21
type input "**********"
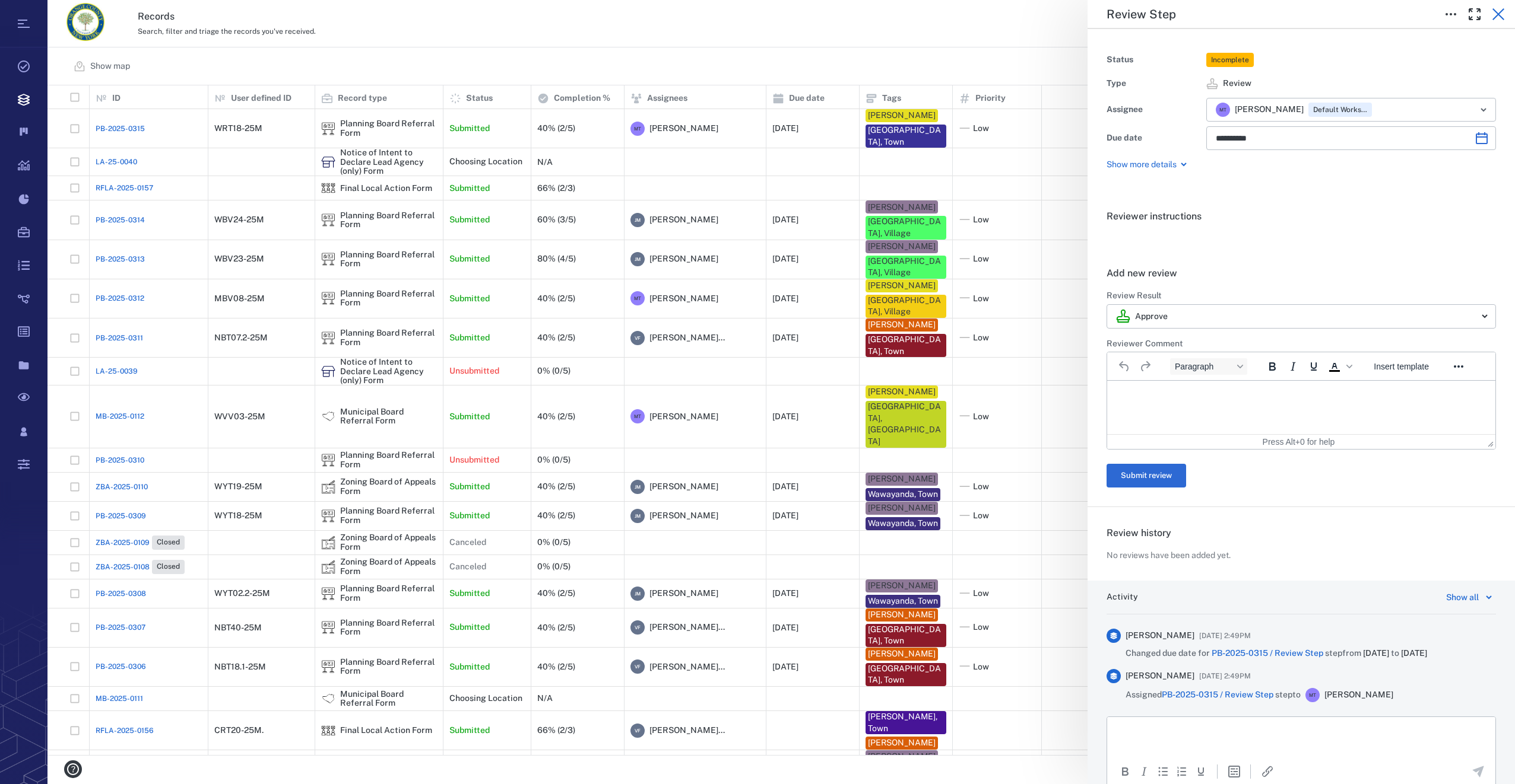
click at [1497, 9] on icon "button" at bounding box center [1498, 14] width 14 height 14
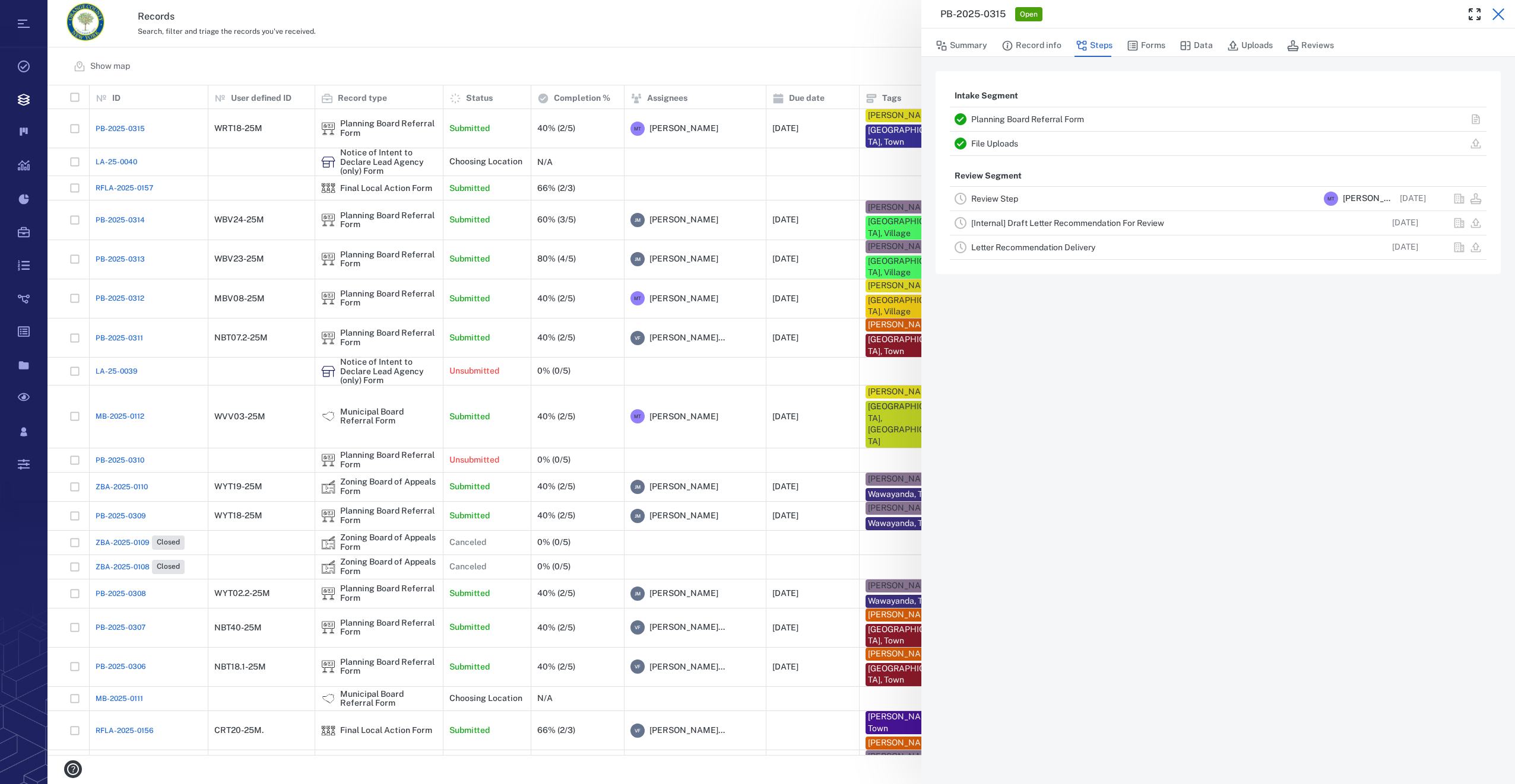
click at [1496, 17] on icon "button" at bounding box center [1498, 14] width 12 height 12
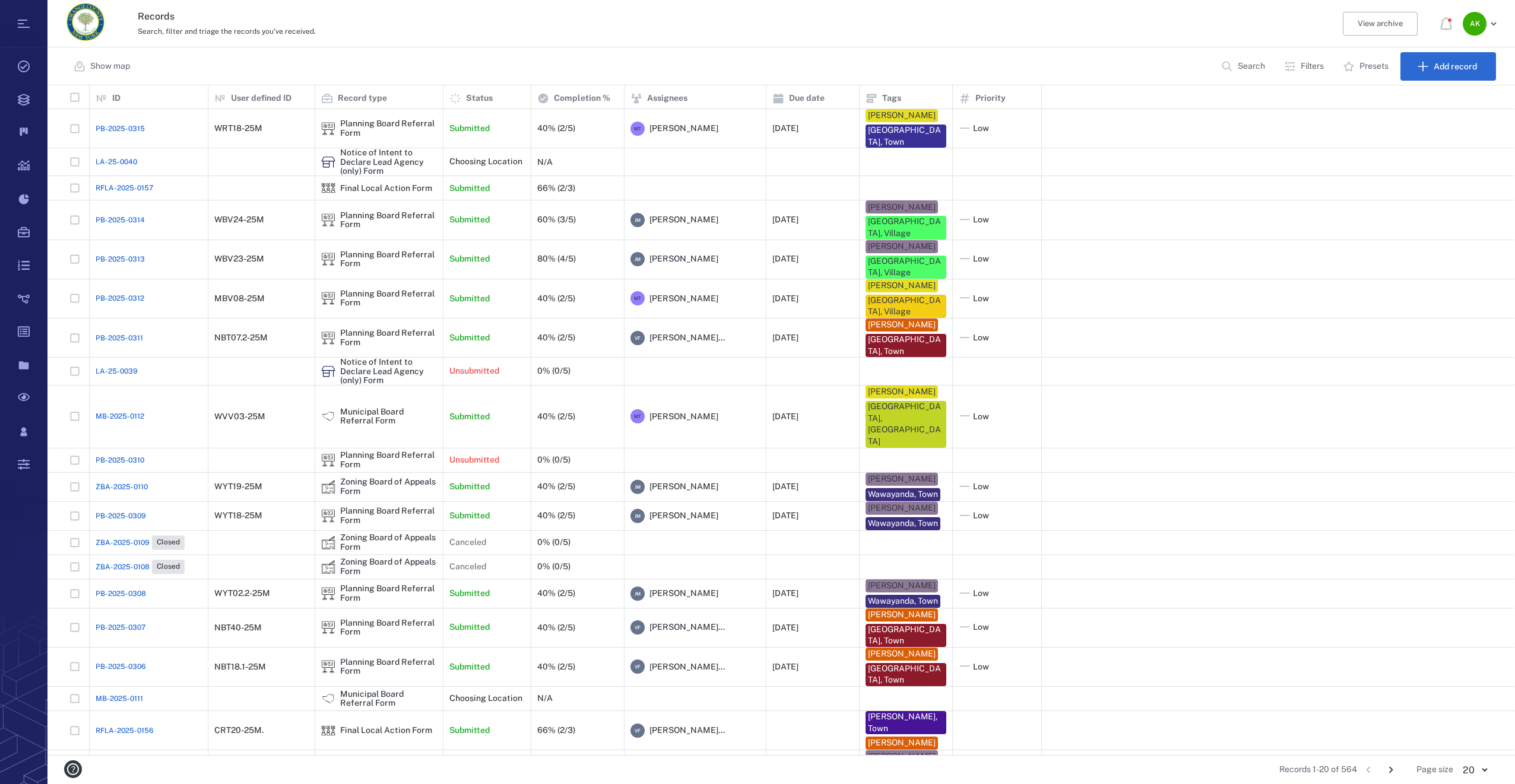
click at [105, 124] on span "PB-2025-0315" at bounding box center [120, 129] width 49 height 11
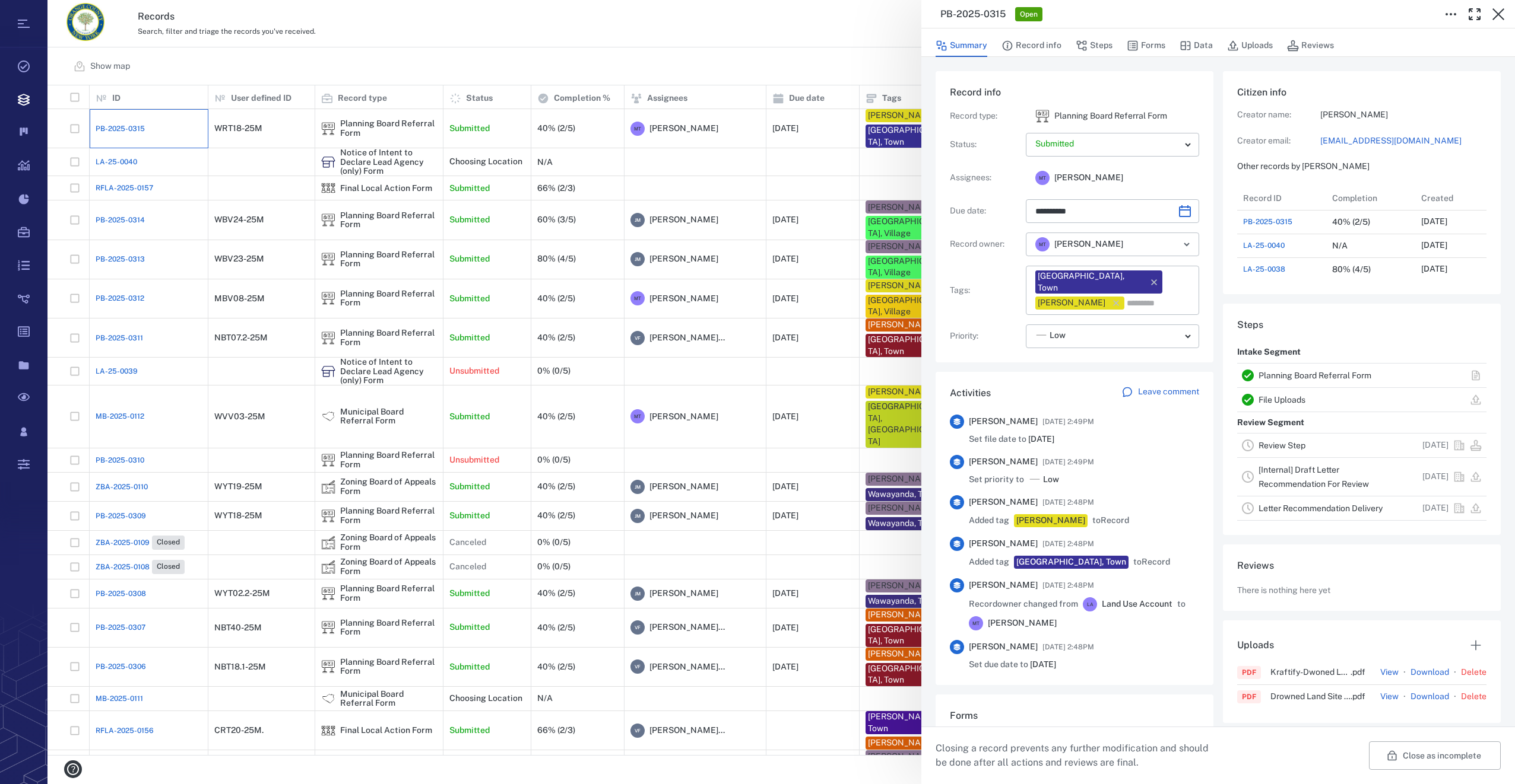
type input "**********"
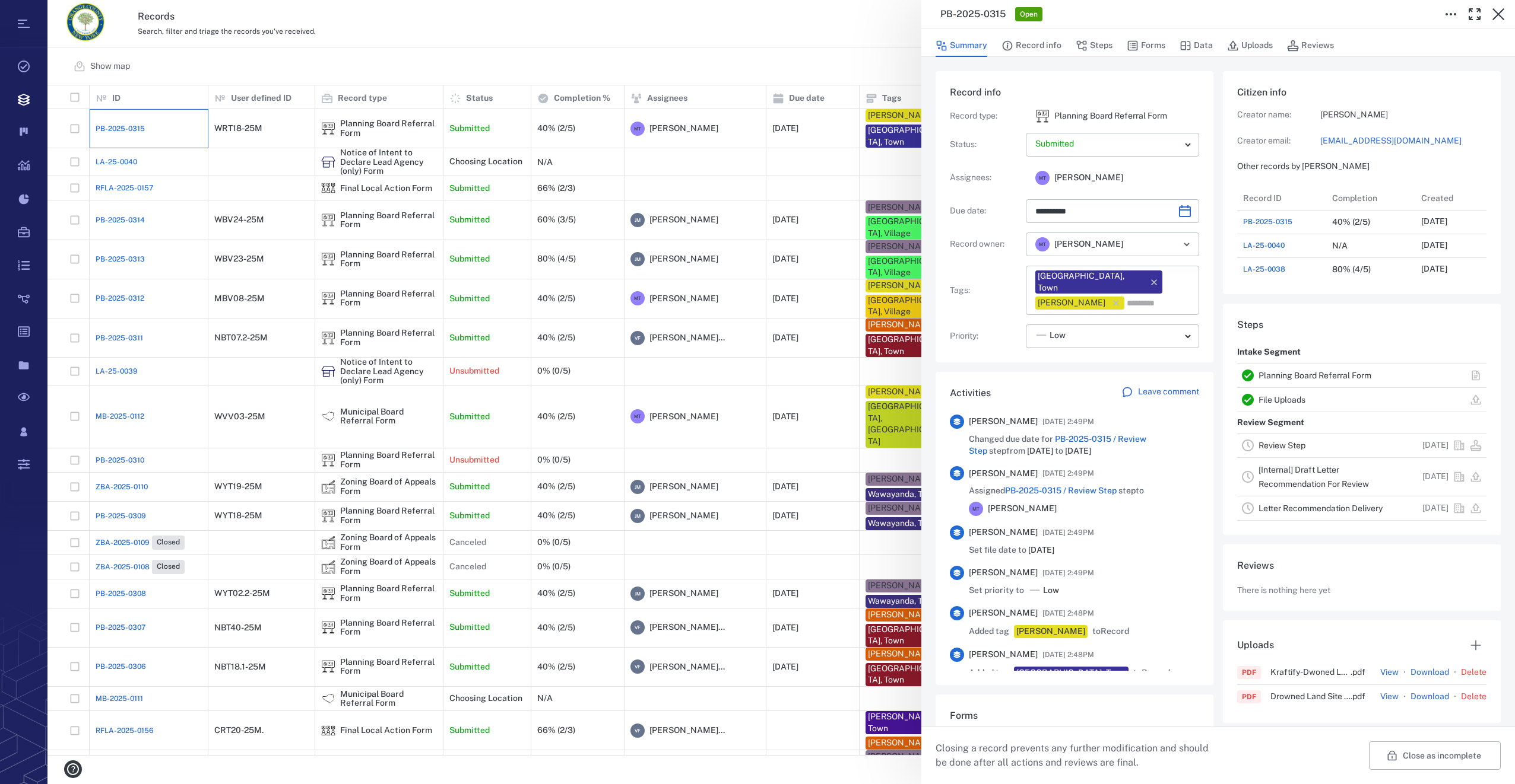
scroll to position [617, 227]
click at [1154, 46] on button "Forms" at bounding box center [1146, 45] width 39 height 23
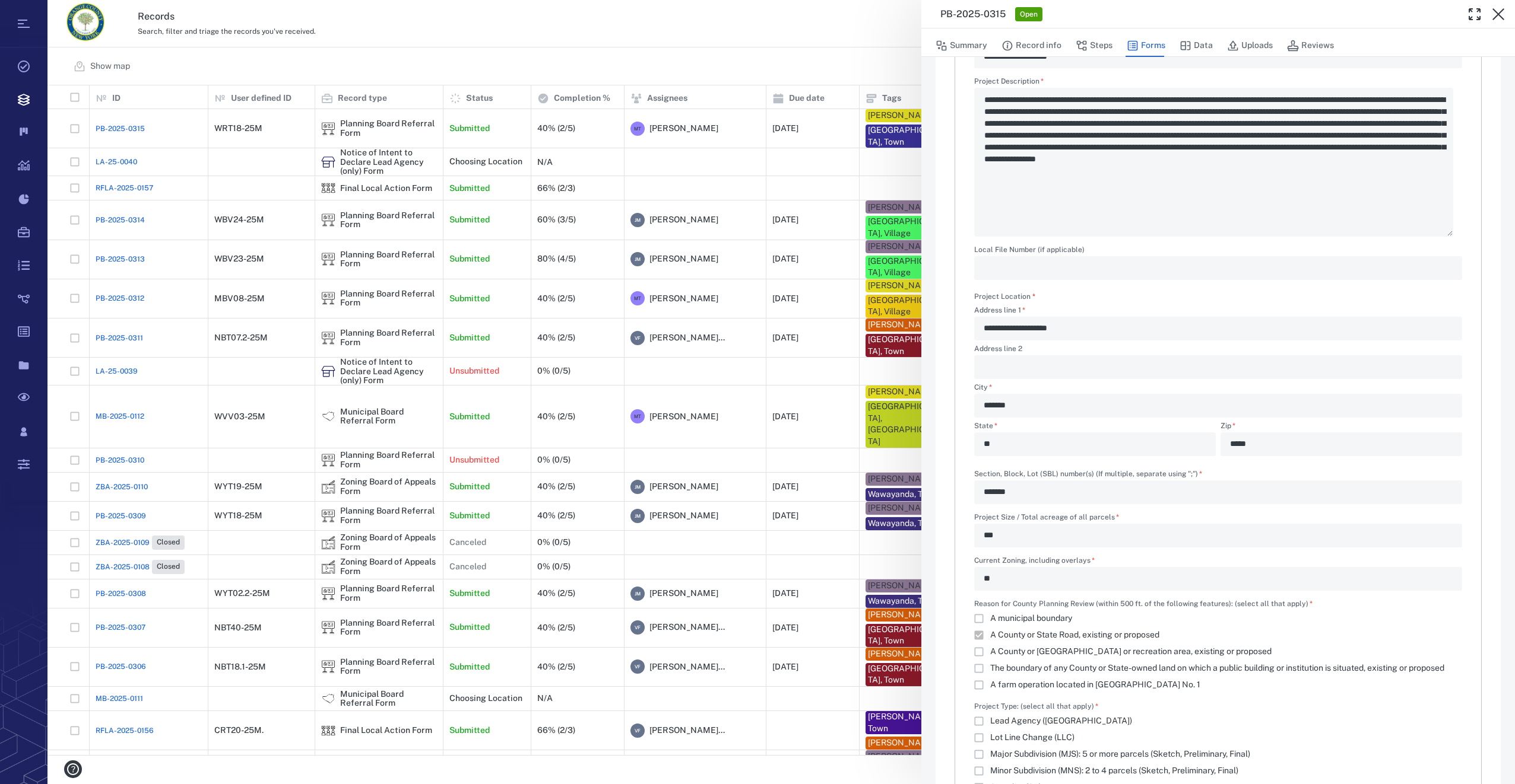
scroll to position [119, 0]
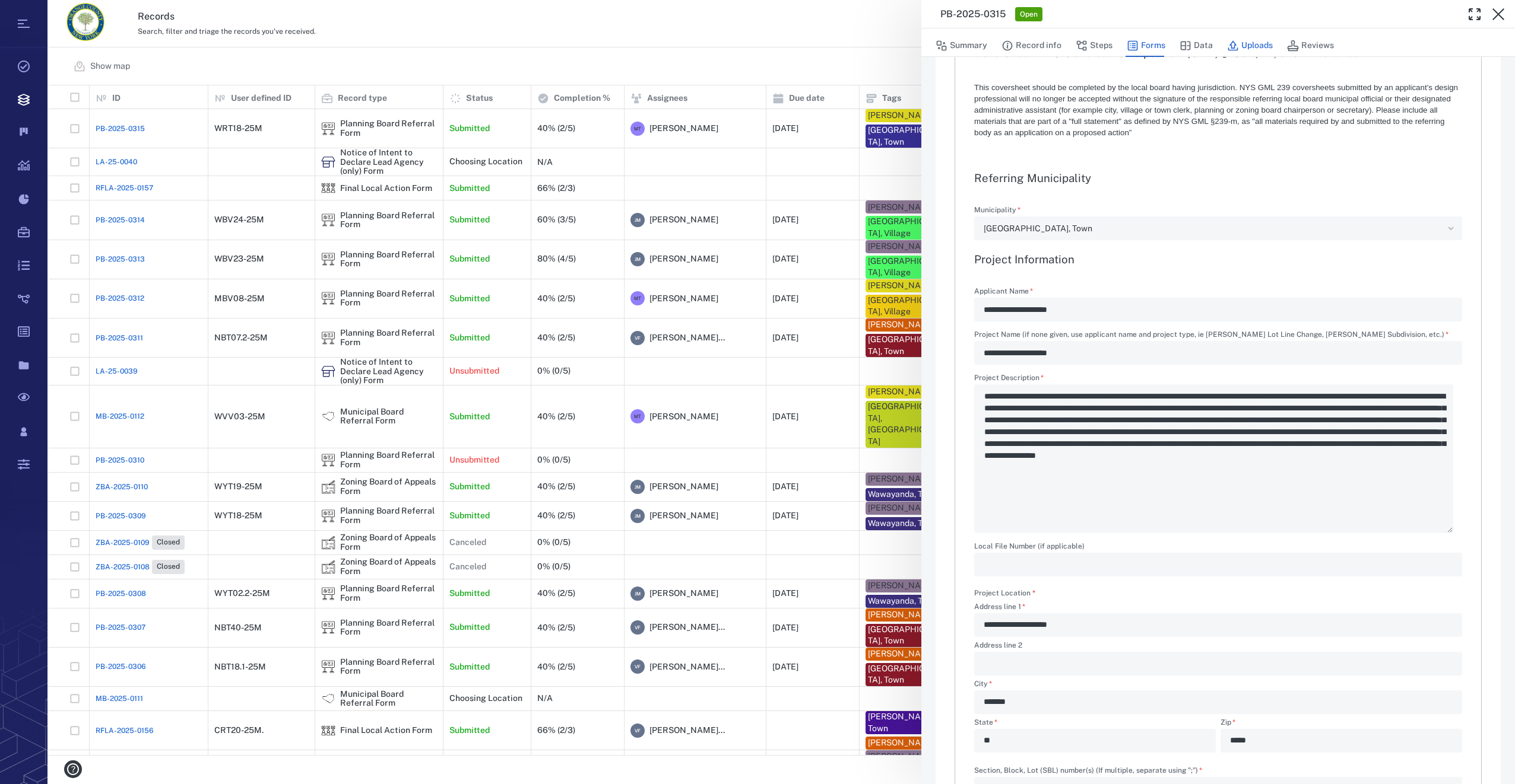
click at [1241, 44] on button "Uploads" at bounding box center [1249, 45] width 46 height 23
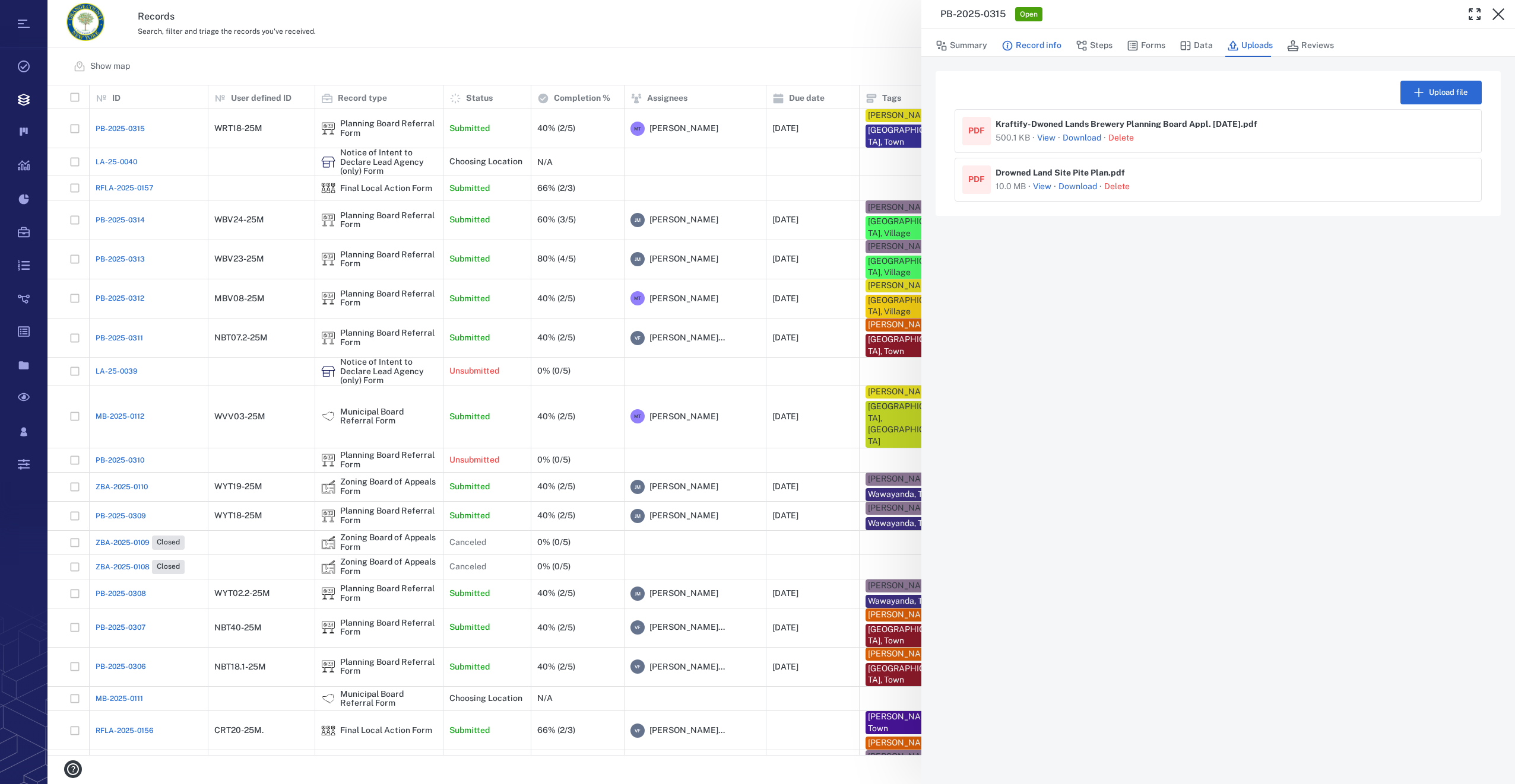
click at [1033, 41] on button "Record info" at bounding box center [1031, 45] width 60 height 23
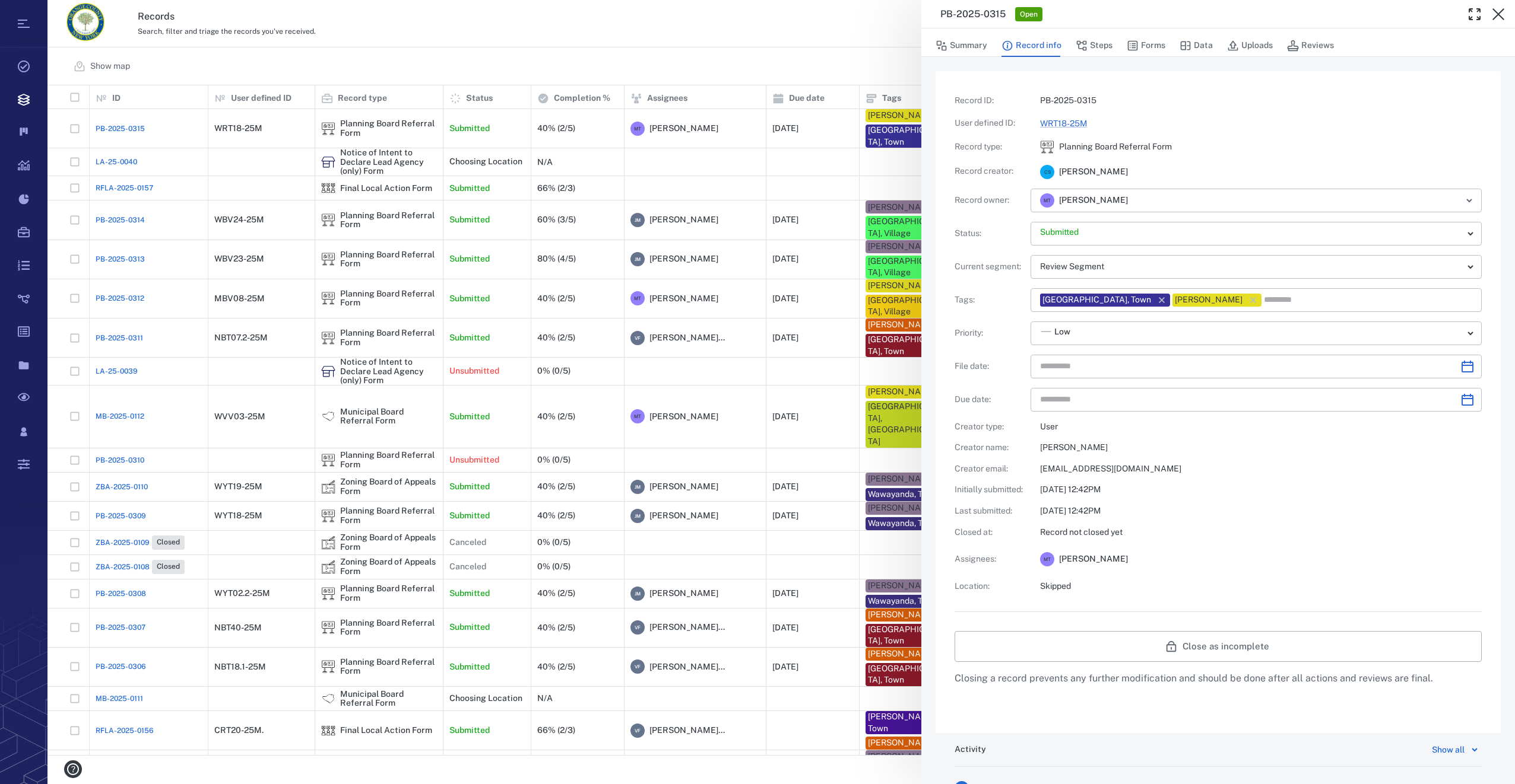
type input "**********"
click at [1151, 47] on button "Forms" at bounding box center [1146, 45] width 39 height 23
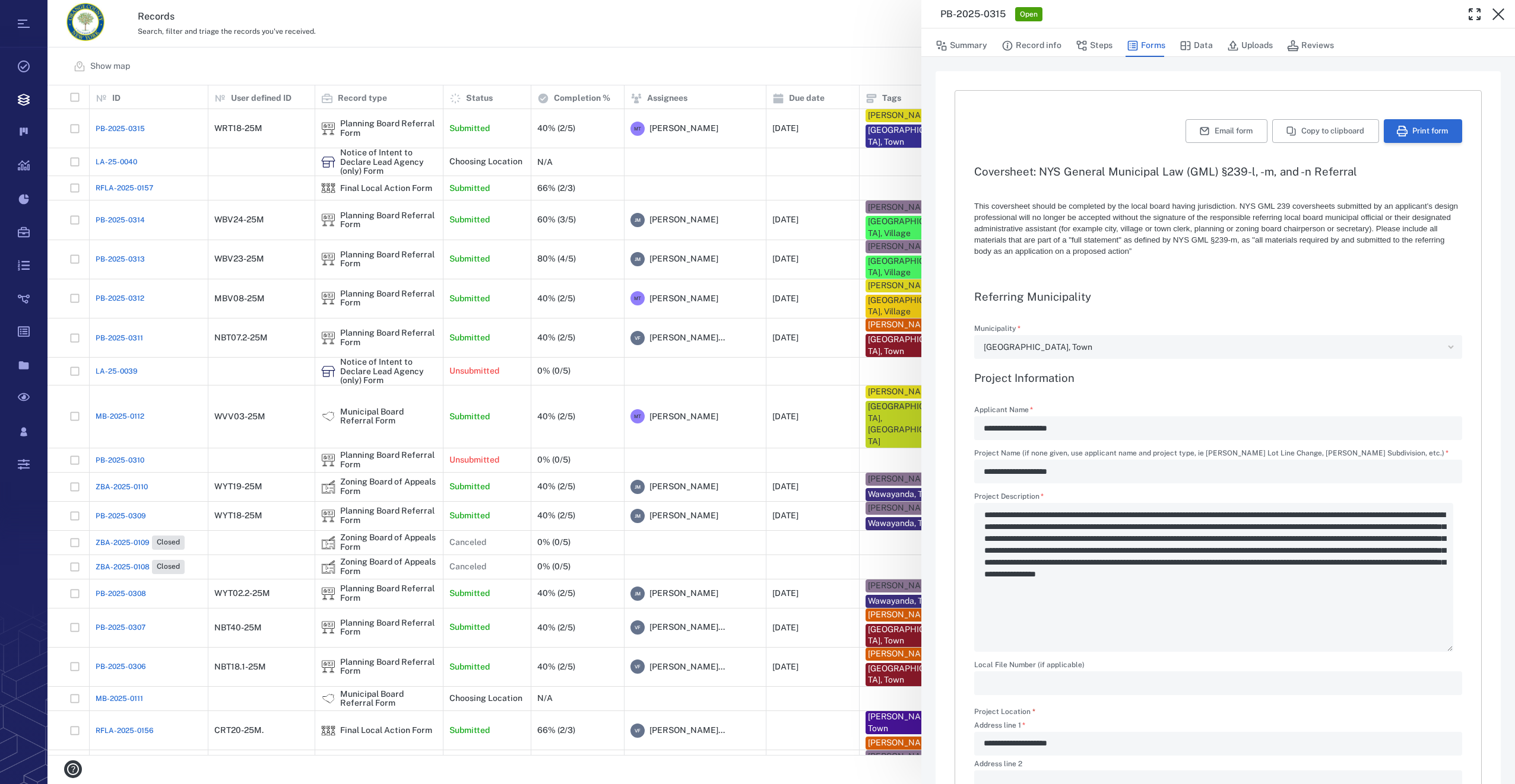
type textarea "*"
click at [1402, 136] on button "Print form" at bounding box center [1422, 131] width 79 height 24
